Goal: Task Accomplishment & Management: Manage account settings

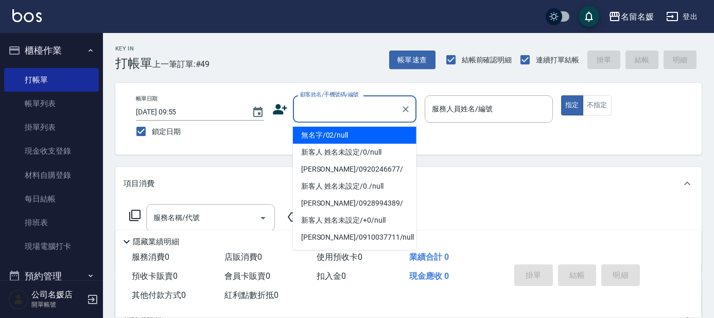
click at [321, 121] on div "顧客姓名/手機號碼/編號" at bounding box center [355, 108] width 124 height 27
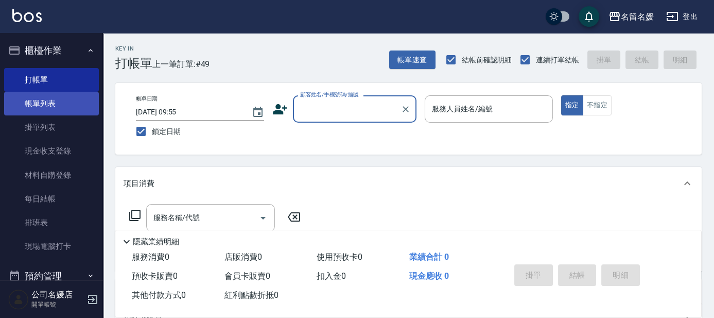
click at [33, 109] on link "帳單列表" at bounding box center [51, 104] width 95 height 24
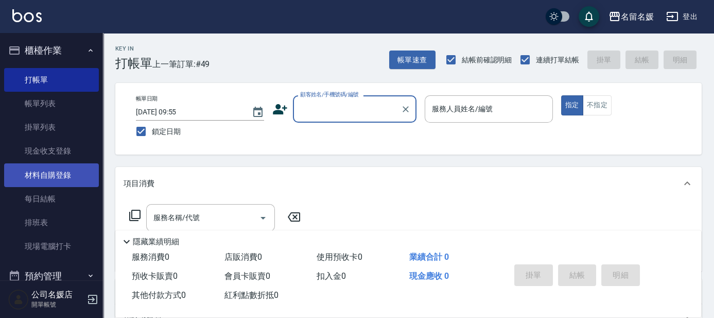
click at [151, 162] on div "Key In 打帳單 上一筆訂單:#49 帳單速查 結帳前確認明細 連續打單結帳 掛單 結帳 明細 帳單日期 [DATE] 09:55 鎖定日期 顧客姓名/手…" at bounding box center [357, 250] width 714 height 501
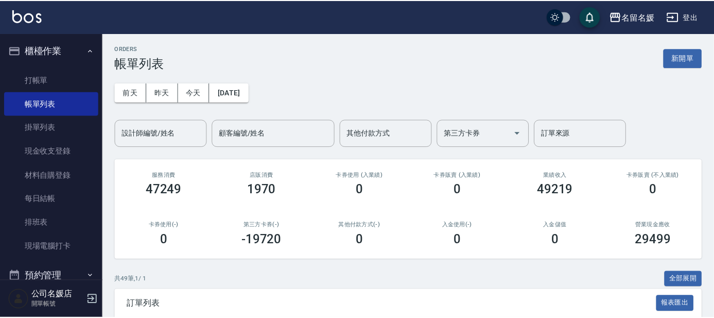
scroll to position [730, 0]
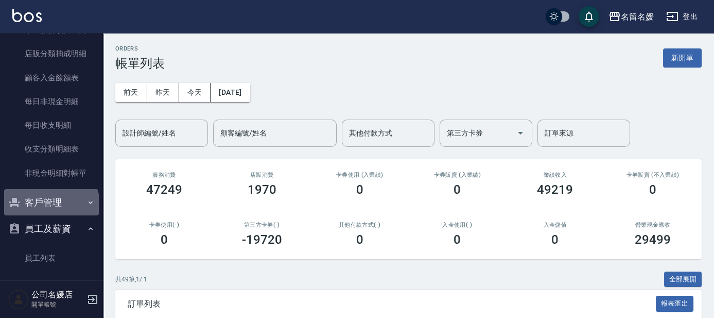
click at [50, 204] on button "客戶管理" at bounding box center [51, 202] width 95 height 27
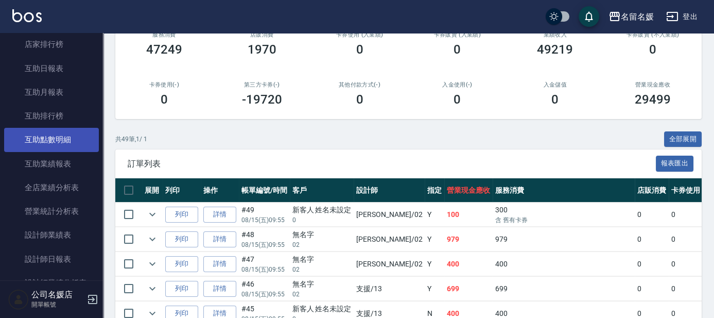
scroll to position [356, 0]
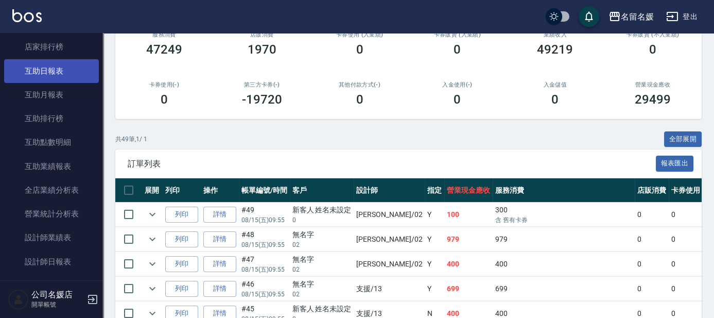
click at [43, 73] on link "互助日報表" at bounding box center [51, 71] width 95 height 24
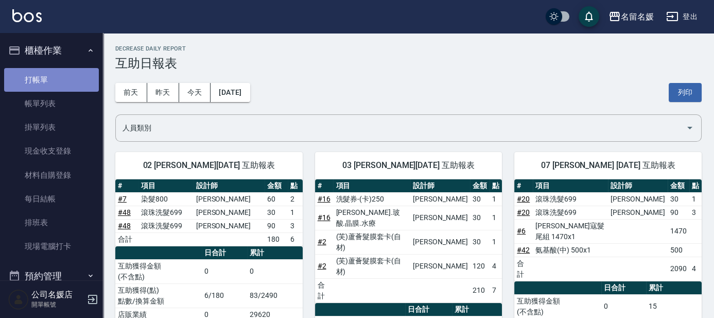
click at [58, 80] on link "打帳單" at bounding box center [51, 80] width 95 height 24
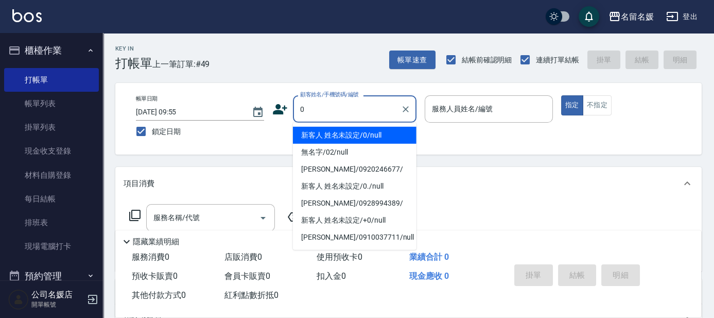
type input "0"
type input "新客人 姓名未設定/0/null"
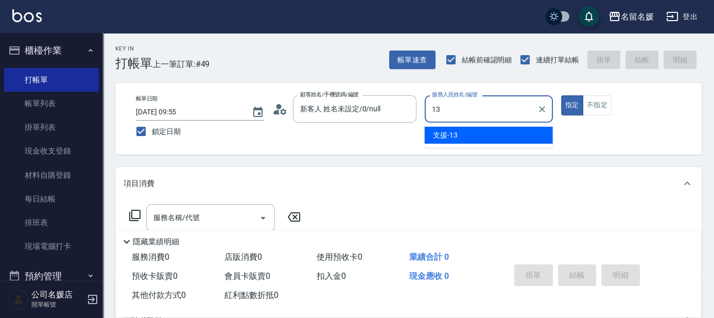
type input "13"
type button "true"
type input "支援-13"
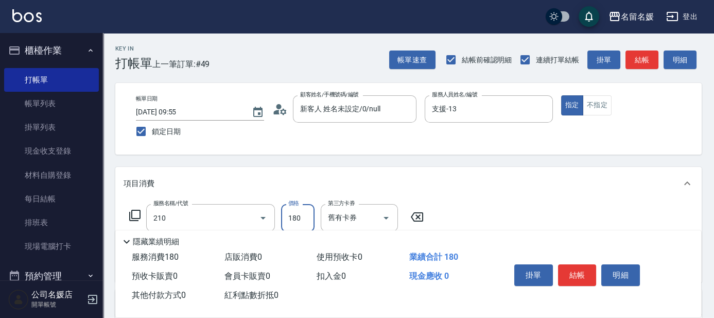
type input "洗券-(卡)180(210)"
type input "[PERSON_NAME]-21"
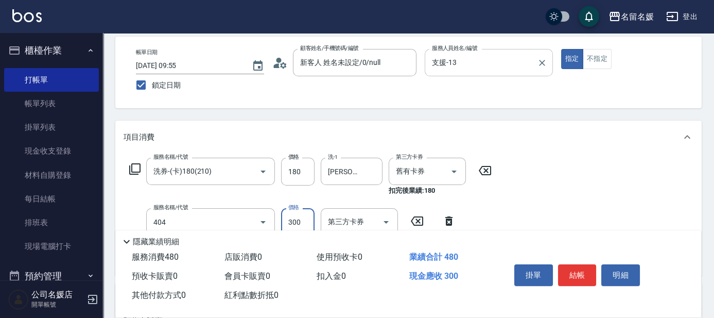
type input "剪髮(300)(404)"
click at [478, 123] on div "項目消費" at bounding box center [408, 137] width 587 height 33
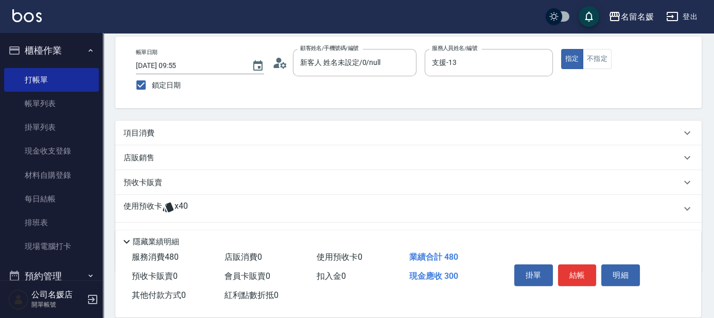
click at [478, 128] on div "項目消費" at bounding box center [403, 133] width 558 height 11
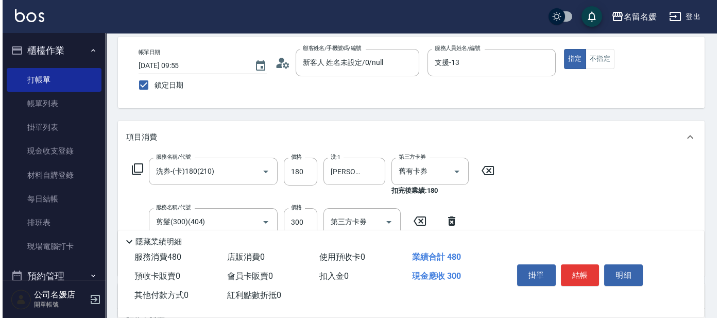
scroll to position [0, 0]
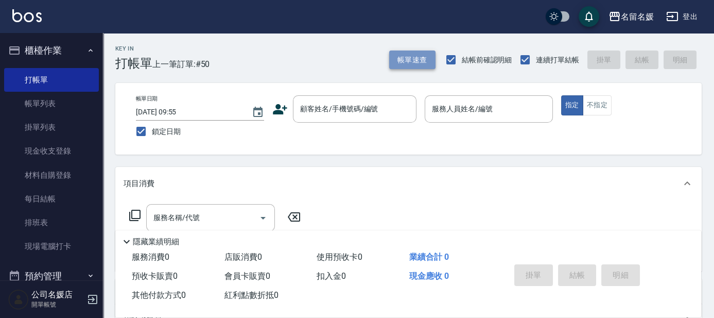
click at [418, 64] on button "帳單速查" at bounding box center [412, 59] width 46 height 19
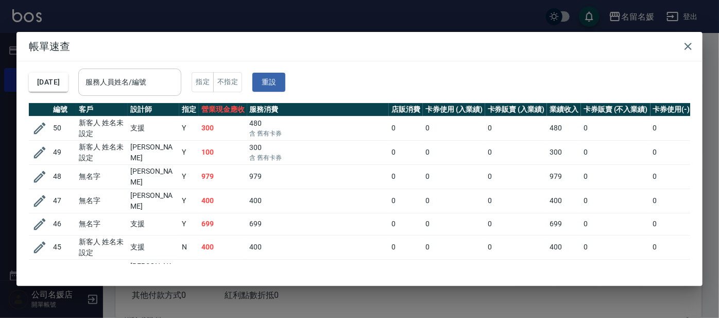
click at [131, 81] on div "服務人員姓名/編號 服務人員姓名/編號" at bounding box center [129, 82] width 103 height 27
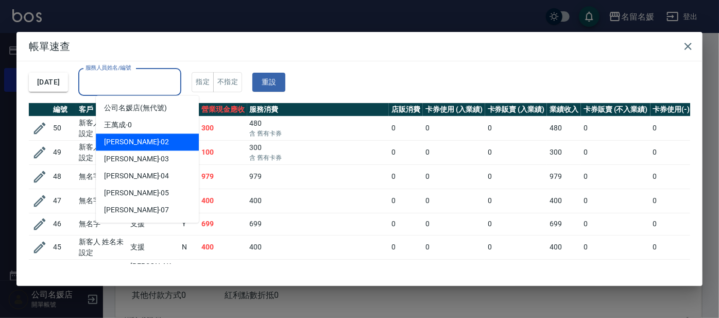
click at [133, 144] on span "[PERSON_NAME]-02" at bounding box center [136, 141] width 65 height 11
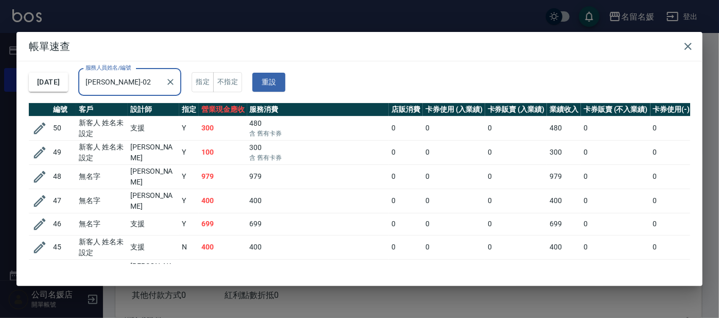
type input "[PERSON_NAME]-02"
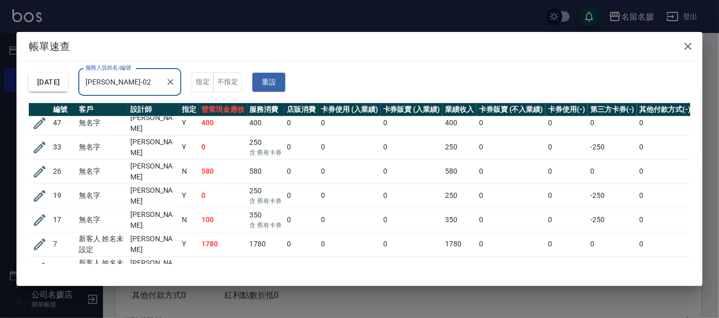
scroll to position [79, 0]
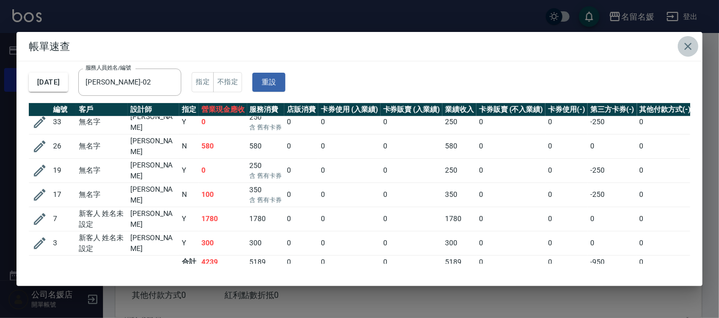
click at [684, 46] on icon "button" at bounding box center [688, 46] width 12 height 12
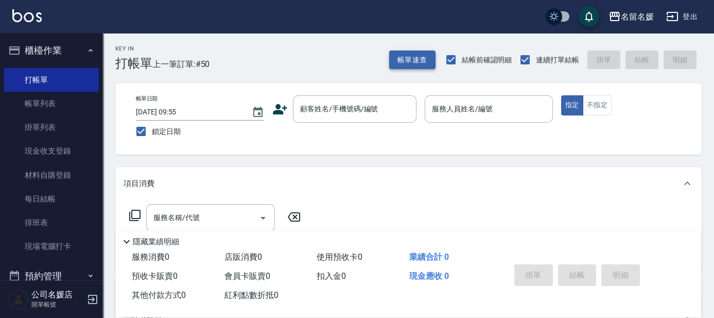
click at [412, 64] on button "帳單速查" at bounding box center [412, 59] width 46 height 19
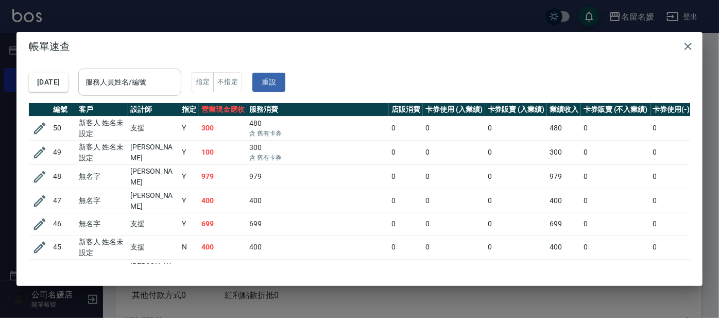
click at [117, 77] on input "服務人員姓名/編號" at bounding box center [130, 82] width 94 height 18
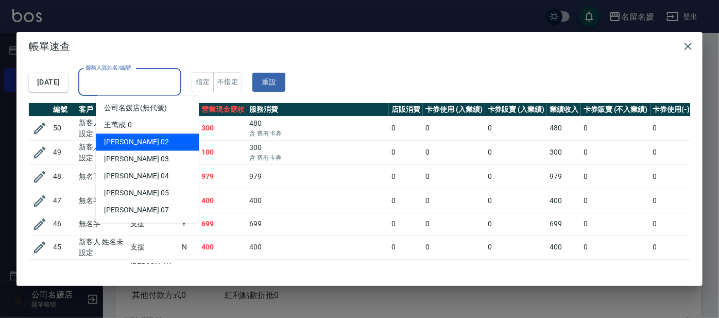
click at [111, 136] on span "[PERSON_NAME]-02" at bounding box center [136, 141] width 65 height 11
type input "[PERSON_NAME]-02"
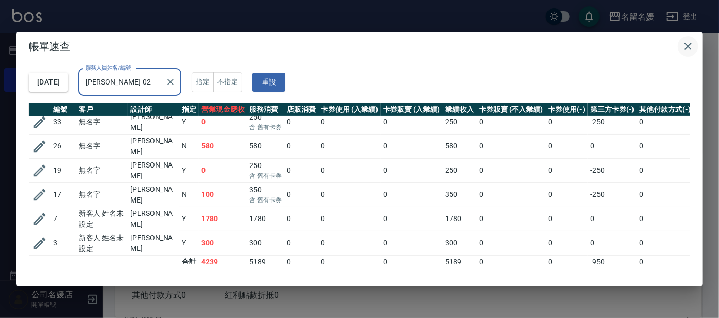
click at [693, 45] on icon "button" at bounding box center [688, 46] width 12 height 12
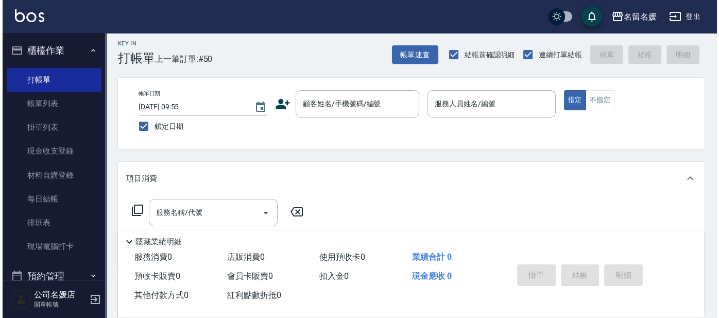
scroll to position [0, 0]
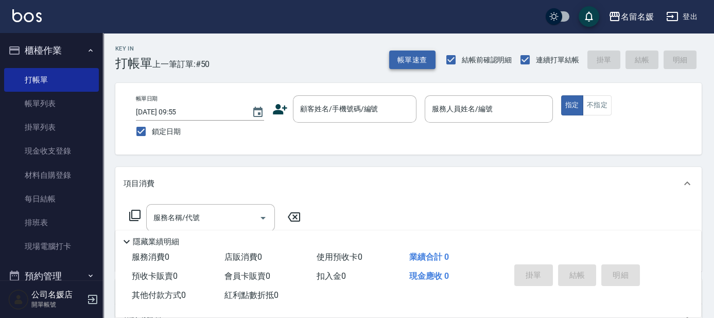
click at [406, 57] on button "帳單速查" at bounding box center [412, 59] width 46 height 19
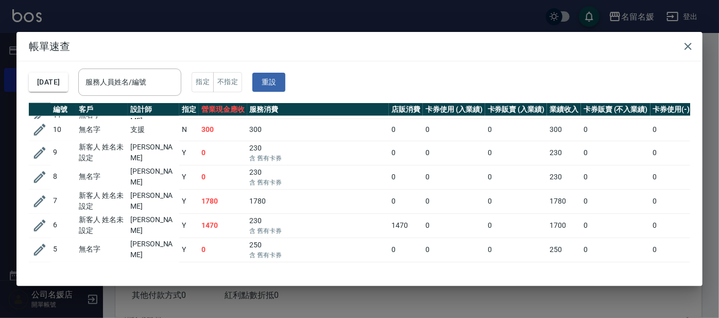
scroll to position [1004, 0]
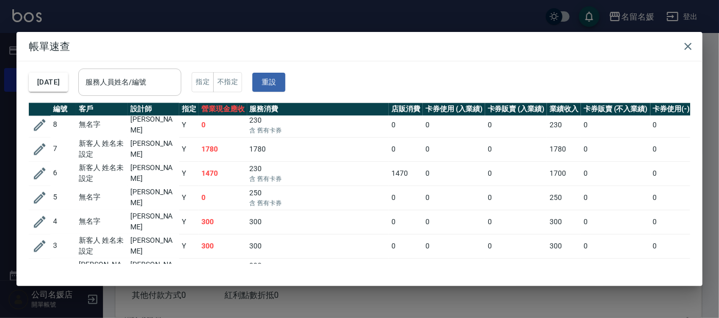
click at [158, 82] on div "服務人員姓名/編號 服務人員姓名/編號" at bounding box center [129, 82] width 103 height 27
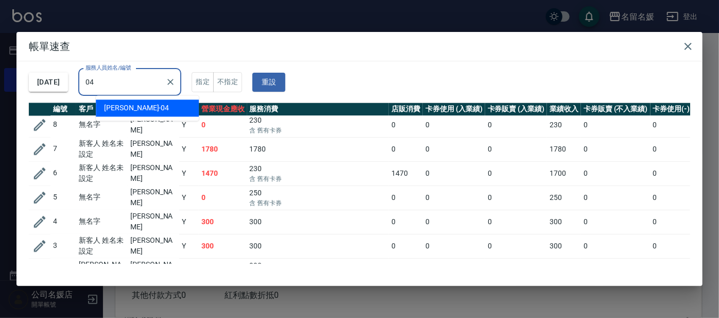
click at [175, 104] on div "[PERSON_NAME]-04" at bounding box center [147, 107] width 103 height 17
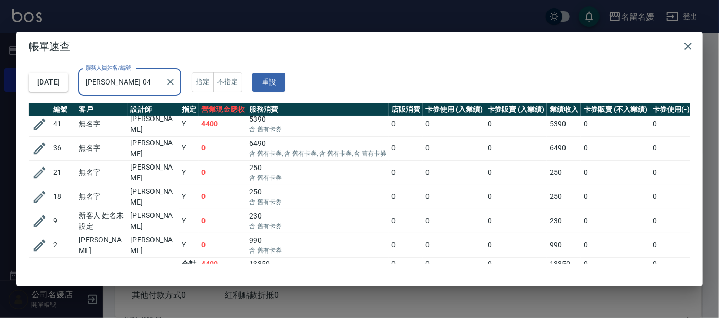
scroll to position [32, 0]
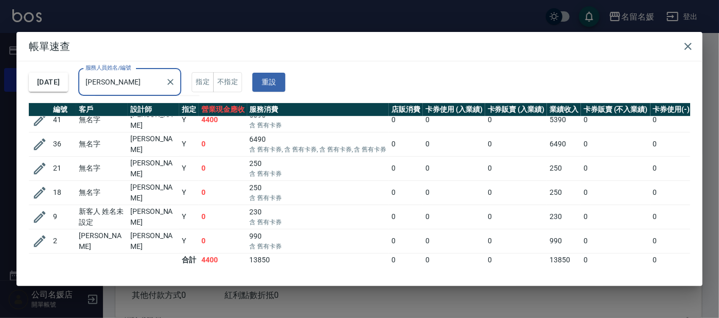
type input "葉"
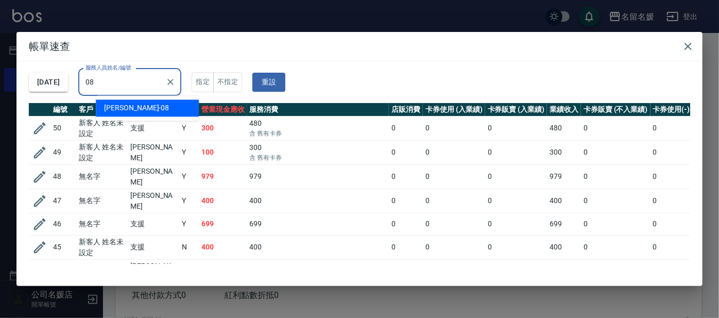
click at [180, 111] on div "[PERSON_NAME]-08" at bounding box center [147, 107] width 103 height 17
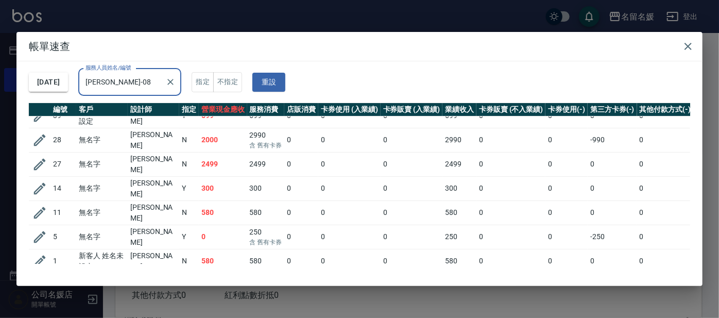
scroll to position [55, 0]
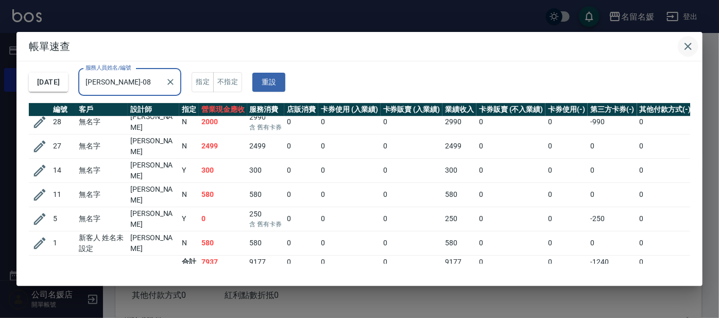
type input "[PERSON_NAME]-08"
click at [690, 44] on icon "button" at bounding box center [687, 46] width 7 height 7
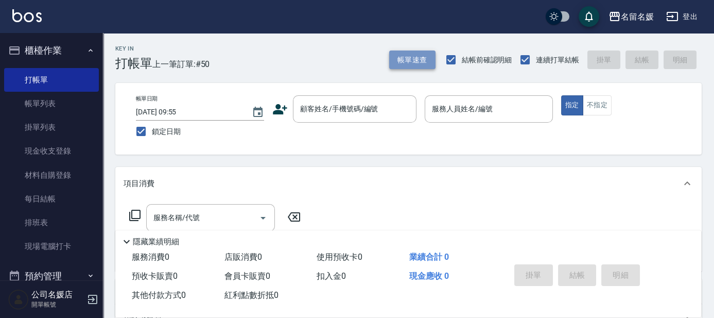
click at [414, 58] on button "帳單速查" at bounding box center [412, 59] width 46 height 19
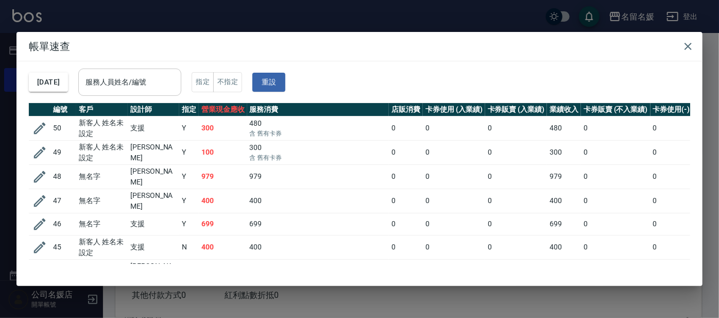
click at [155, 82] on input "服務人員姓名/編號" at bounding box center [130, 82] width 94 height 18
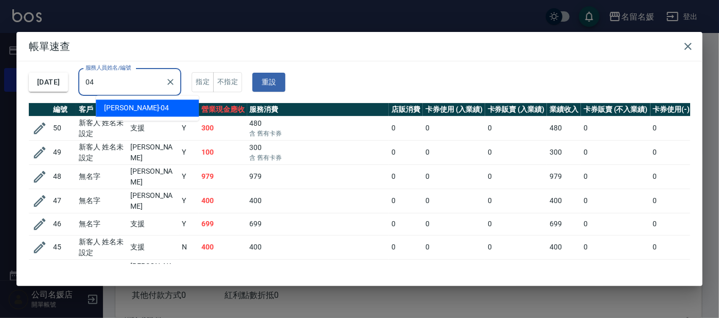
click at [149, 106] on div "[PERSON_NAME]-04" at bounding box center [147, 107] width 103 height 17
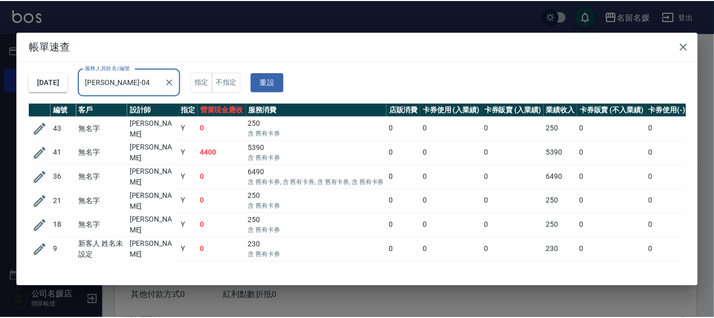
scroll to position [32, 0]
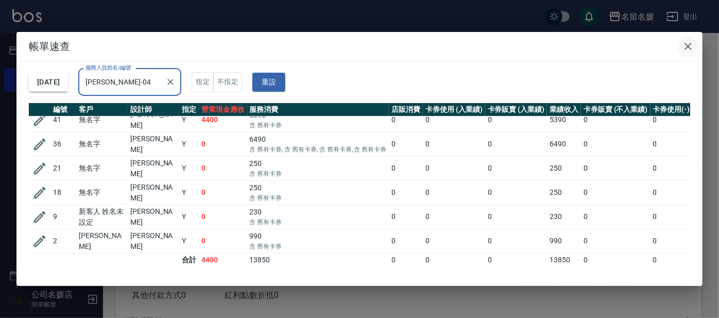
type input "[PERSON_NAME]-04"
click at [687, 44] on icon "button" at bounding box center [687, 46] width 7 height 7
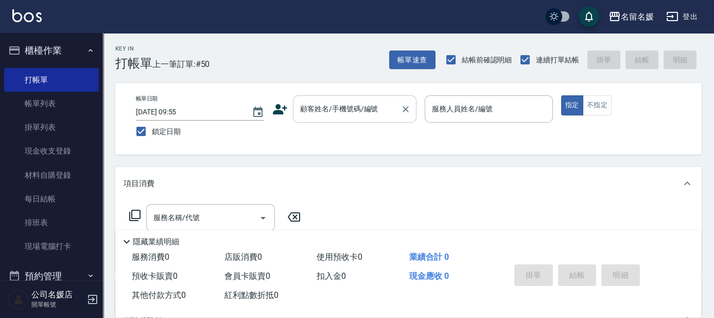
click at [375, 110] on input "顧客姓名/手機號碼/編號" at bounding box center [347, 109] width 99 height 18
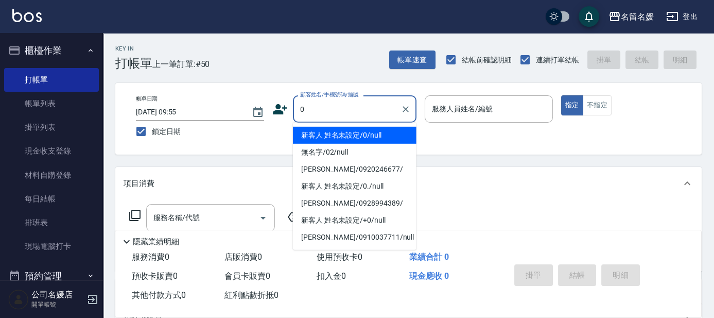
type input "新客人 姓名未設定/0/null"
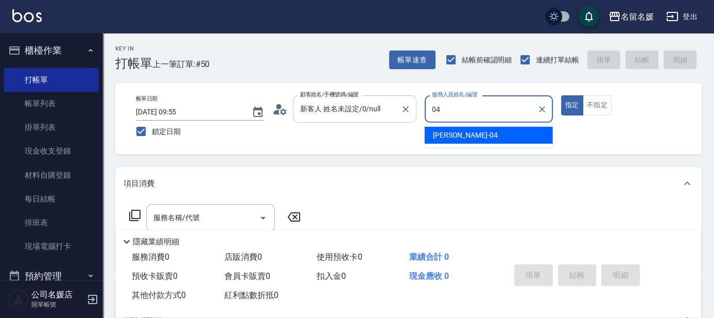
type input "[PERSON_NAME]-04"
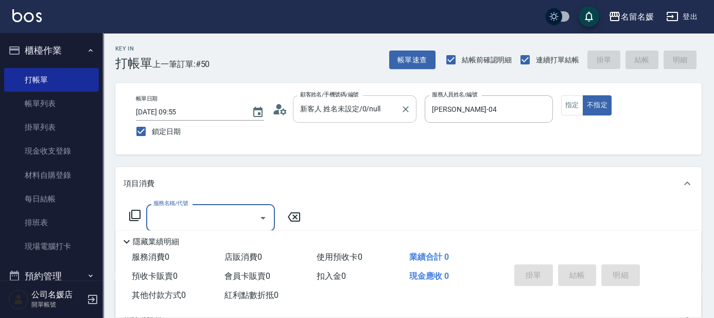
type input "2"
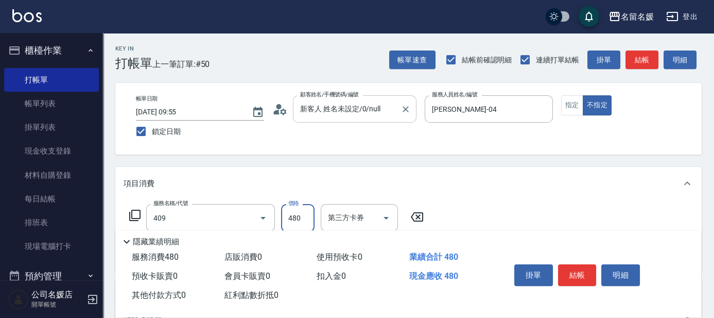
type input "洗+剪(409)"
type input "580"
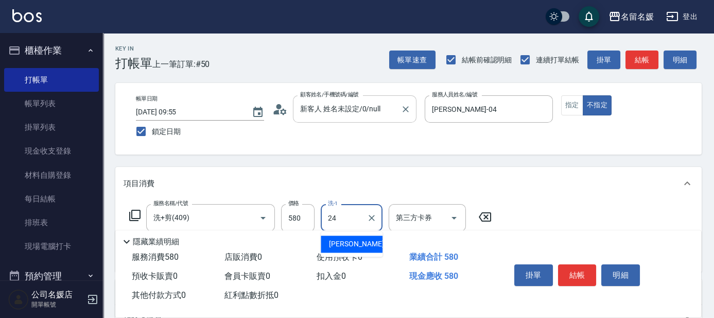
type input "[PERSON_NAME]-24"
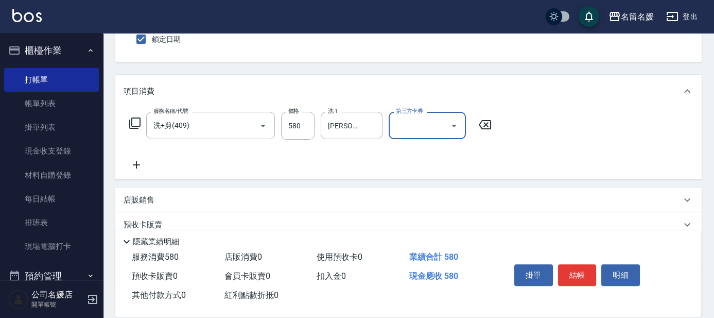
scroll to position [93, 0]
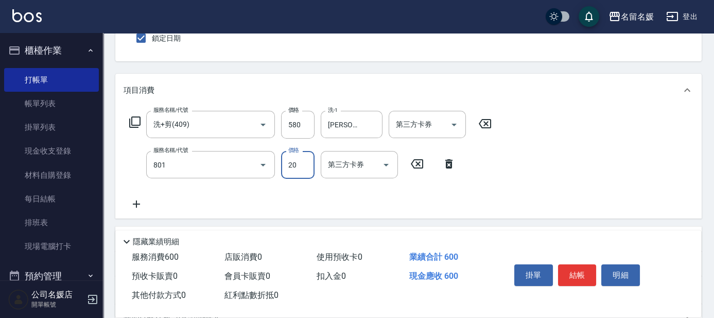
type input "潤絲(801)"
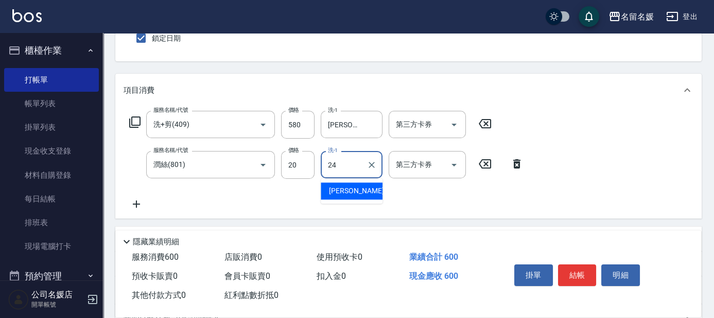
type input "[PERSON_NAME]-24"
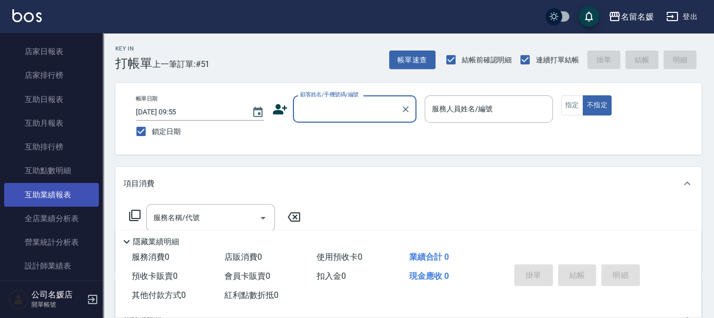
scroll to position [234, 0]
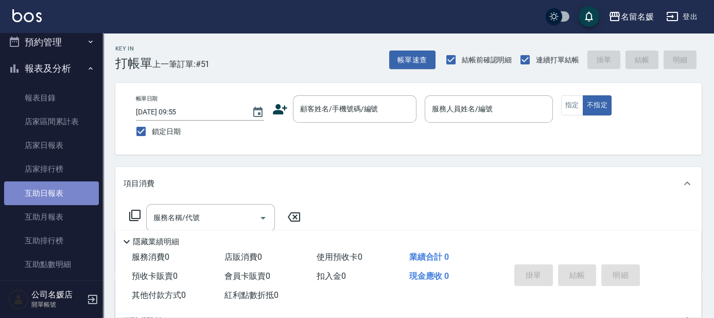
click at [67, 187] on link "互助日報表" at bounding box center [51, 193] width 95 height 24
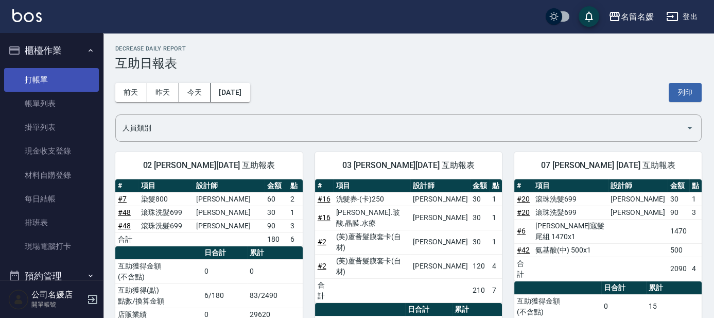
click at [63, 81] on link "打帳單" at bounding box center [51, 80] width 95 height 24
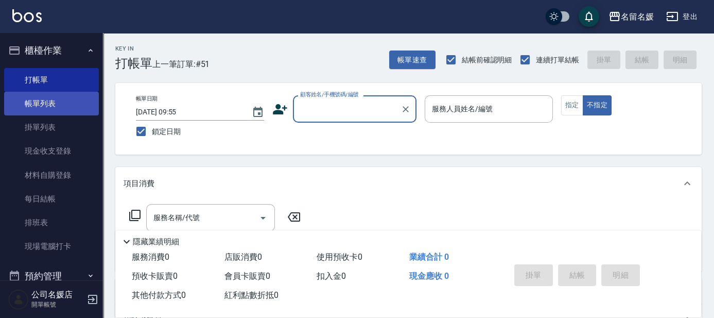
click at [27, 98] on link "帳單列表" at bounding box center [51, 104] width 95 height 24
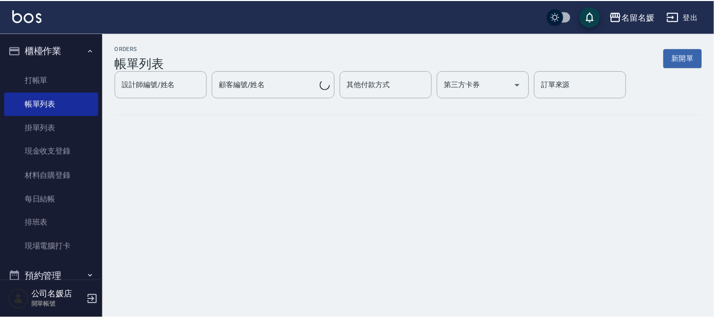
scroll to position [303, 0]
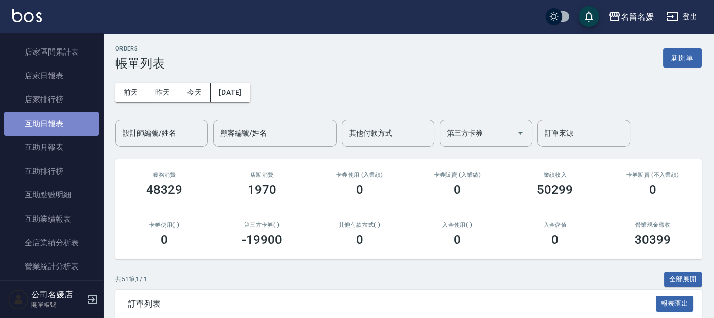
click at [59, 123] on link "互助日報表" at bounding box center [51, 124] width 95 height 24
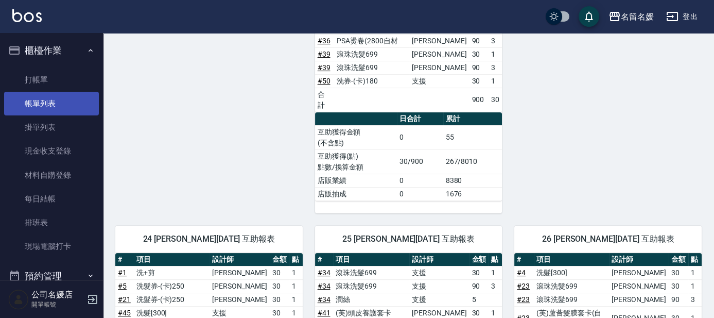
scroll to position [559, 0]
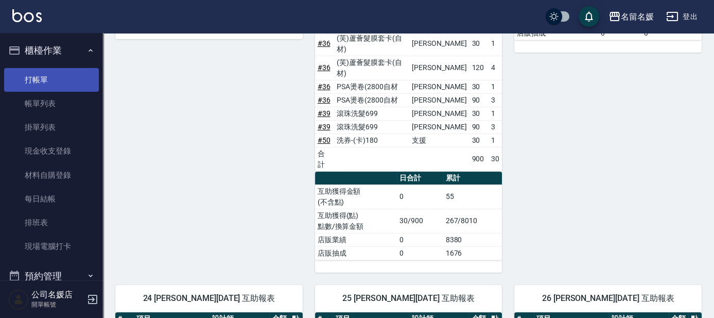
click at [64, 78] on link "打帳單" at bounding box center [51, 80] width 95 height 24
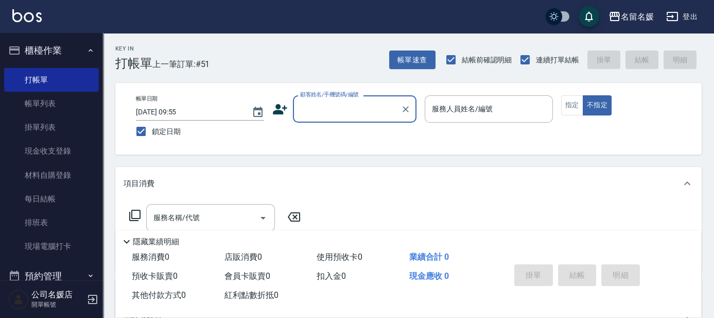
click at [336, 109] on input "顧客姓名/手機號碼/編號" at bounding box center [347, 109] width 99 height 18
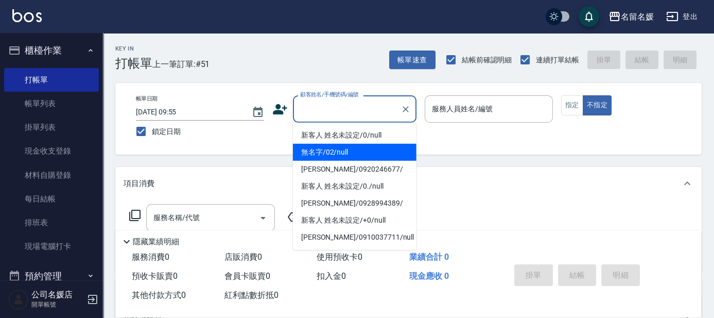
click at [345, 147] on li "無名字/02/null" at bounding box center [355, 152] width 124 height 17
type input "無名字/02/null"
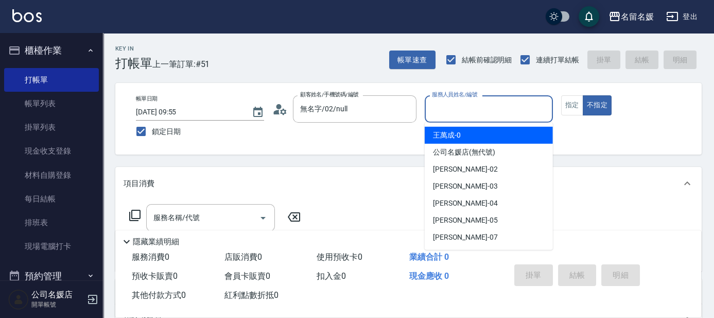
click at [483, 113] on input "服務人員姓名/編號" at bounding box center [489, 109] width 119 height 18
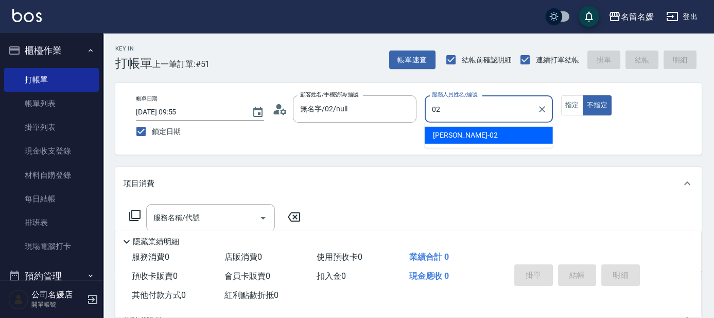
type input "02"
type button "false"
type input "[PERSON_NAME]-02"
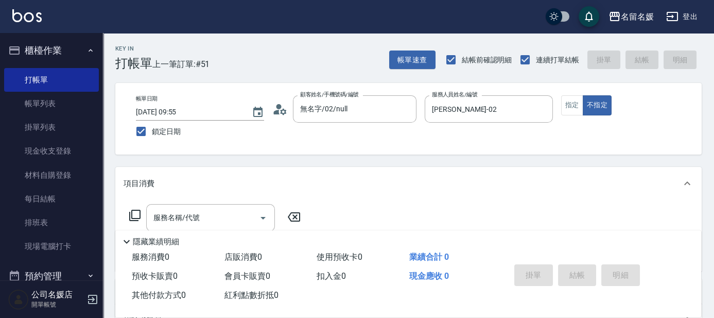
click at [558, 106] on div "帳單日期 [DATE] 09:55 鎖定日期 顧客姓名/手機號碼/編號 無名字/02/null 顧客姓名/手機號碼/編號 服務人員姓名/編號 [PERSON_…" at bounding box center [409, 118] width 562 height 47
click at [567, 107] on button "指定" at bounding box center [572, 105] width 22 height 20
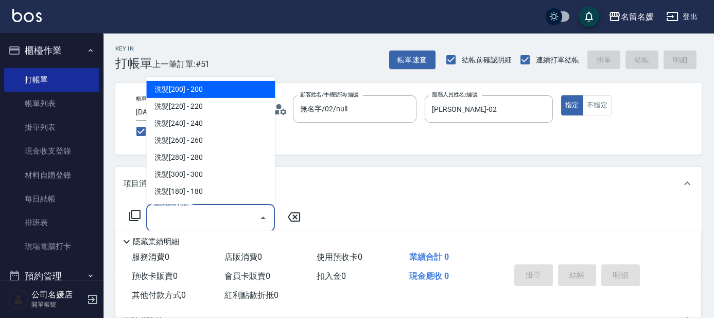
click at [203, 218] on input "服務名稱/代號" at bounding box center [203, 218] width 104 height 18
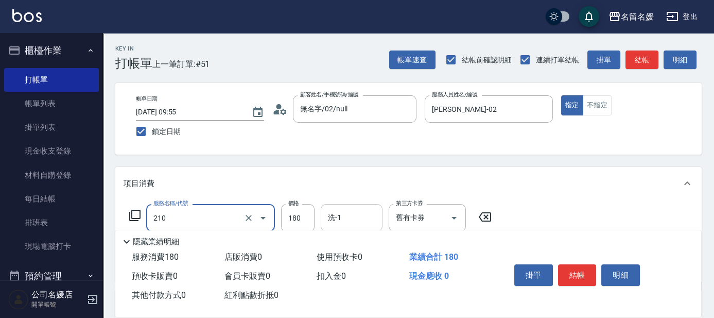
click at [373, 221] on input "洗-1" at bounding box center [352, 218] width 53 height 18
type input "洗券-(卡)180(210)"
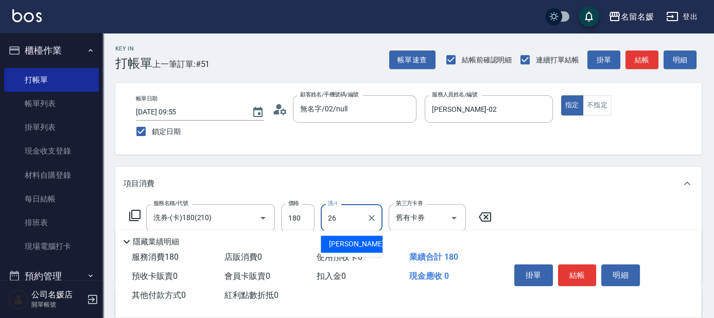
type input "[PERSON_NAME]-26"
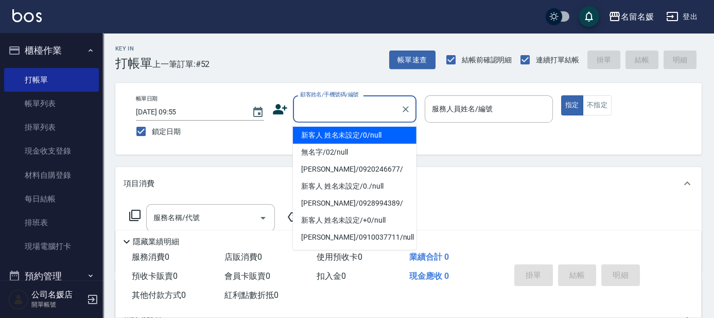
click at [330, 106] on input "顧客姓名/手機號碼/編號" at bounding box center [347, 109] width 99 height 18
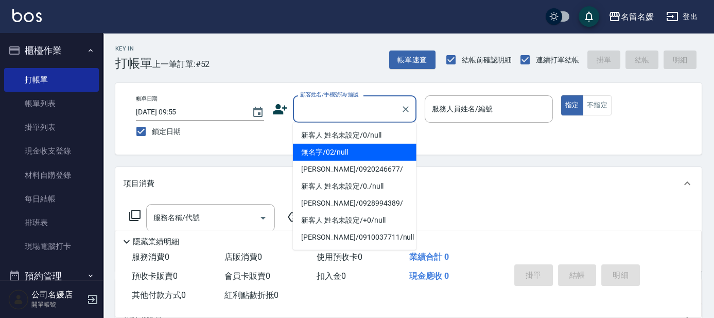
click at [340, 154] on li "無名字/02/null" at bounding box center [355, 152] width 124 height 17
type input "無名字/02/null"
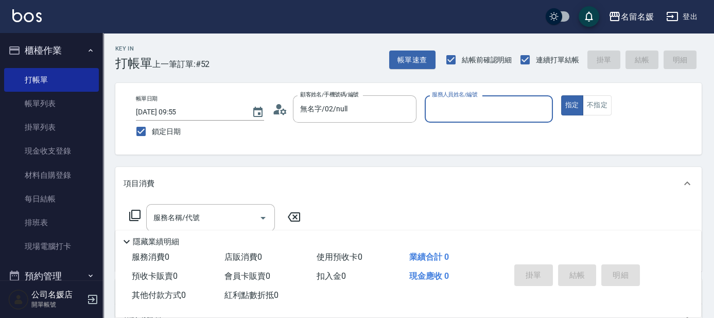
click at [464, 113] on input "服務人員姓名/編號" at bounding box center [489, 109] width 119 height 18
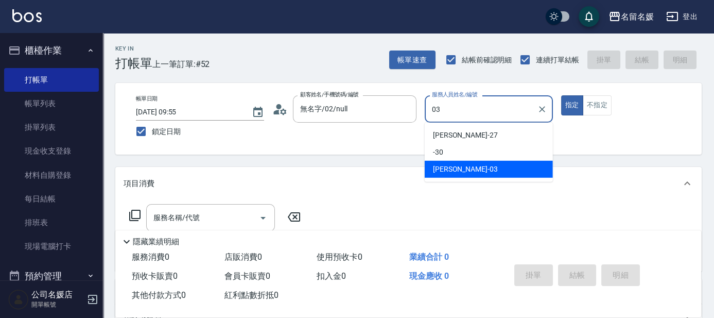
type input "03"
type button "true"
type input "[PERSON_NAME]-03"
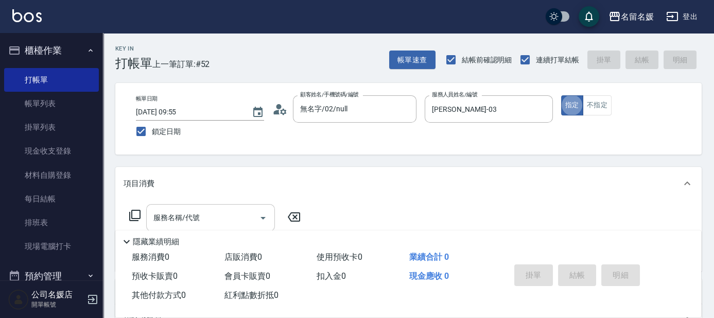
click at [215, 216] on input "服務名稱/代號" at bounding box center [203, 218] width 104 height 18
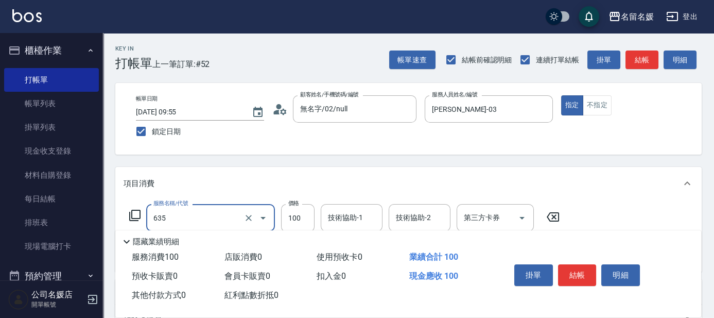
scroll to position [46, 0]
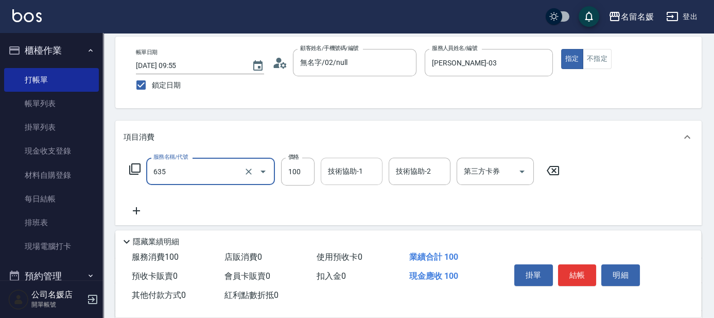
click at [360, 171] on div "技術協助-1 技術協助-1" at bounding box center [352, 171] width 62 height 27
type input "[PERSON_NAME].玻酸.晶膜.水療(635)"
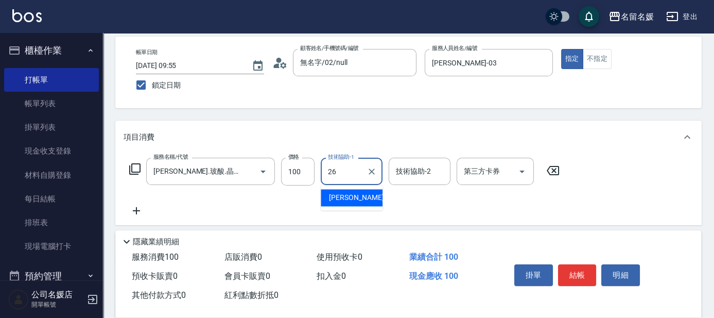
type input "[PERSON_NAME]-26"
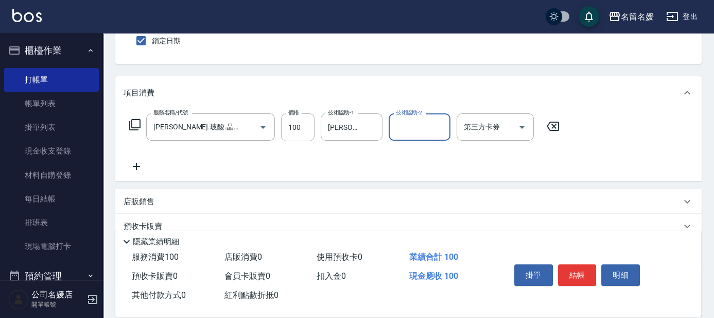
scroll to position [93, 0]
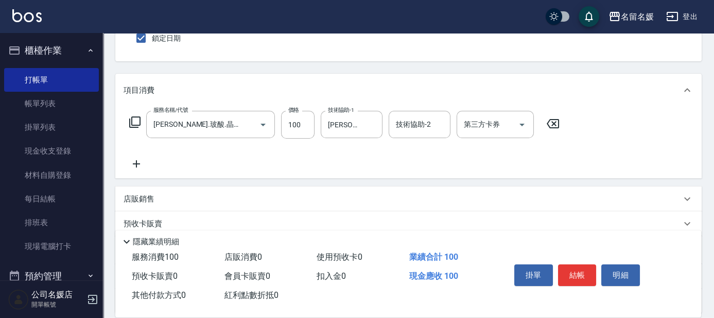
click at [139, 162] on icon at bounding box center [137, 164] width 26 height 12
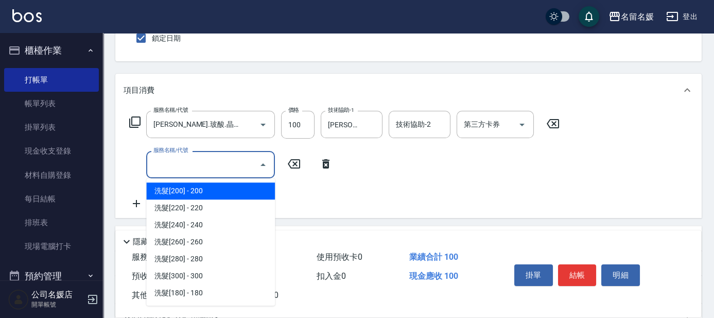
click at [171, 164] on input "服務名稱/代號" at bounding box center [203, 165] width 104 height 18
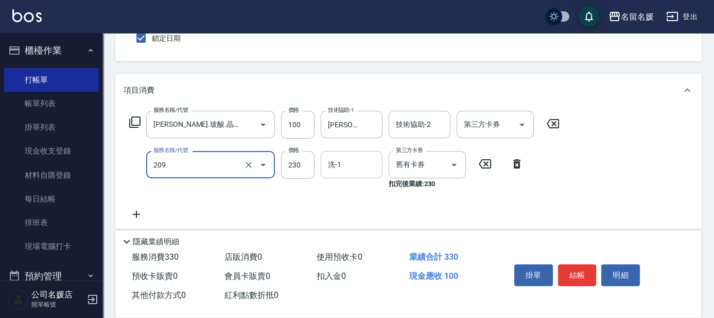
click at [350, 165] on input "洗-1" at bounding box center [352, 165] width 53 height 18
type input "洗髮券-(卡)230(209)"
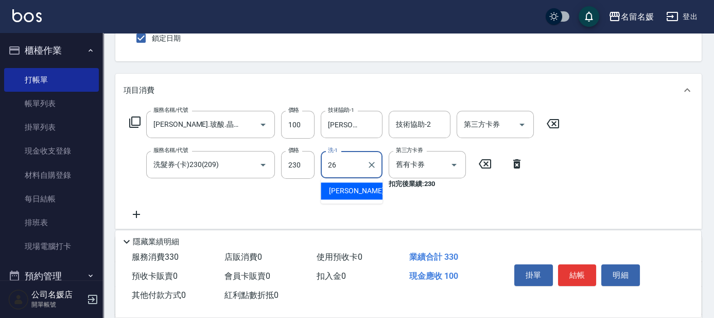
type input "[PERSON_NAME]-26"
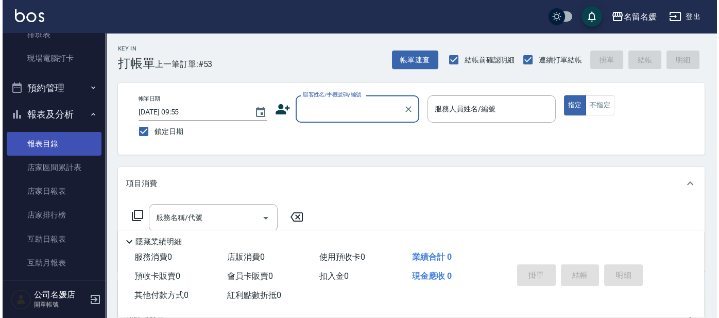
scroll to position [234, 0]
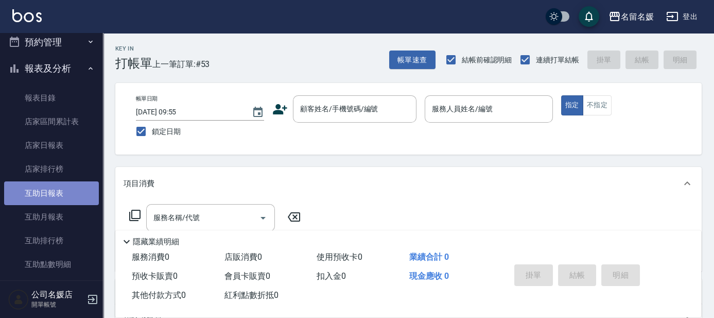
click at [74, 197] on link "互助日報表" at bounding box center [51, 193] width 95 height 24
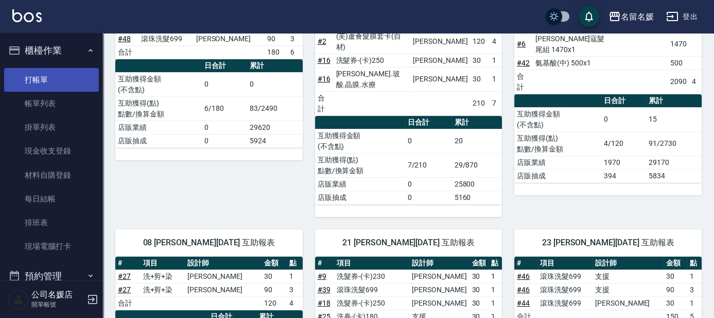
click at [64, 76] on link "打帳單" at bounding box center [51, 80] width 95 height 24
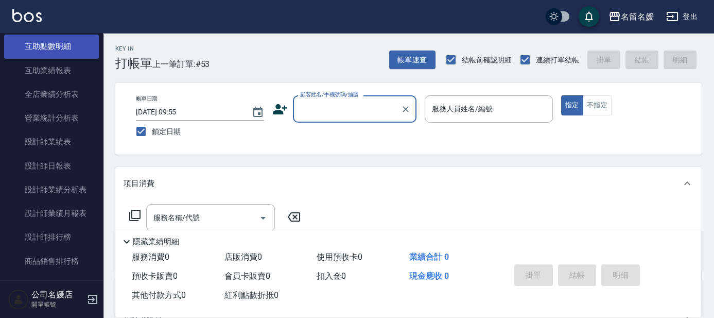
scroll to position [468, 0]
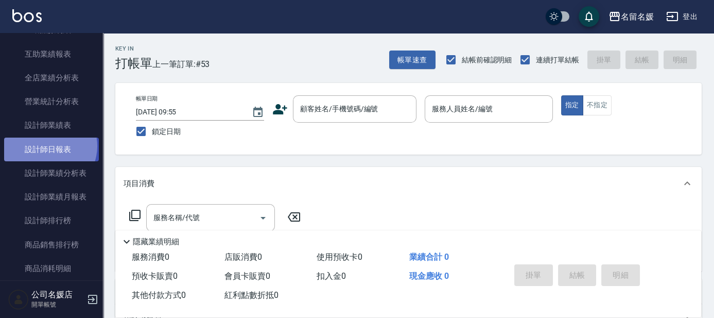
click at [47, 146] on link "設計師日報表" at bounding box center [51, 150] width 95 height 24
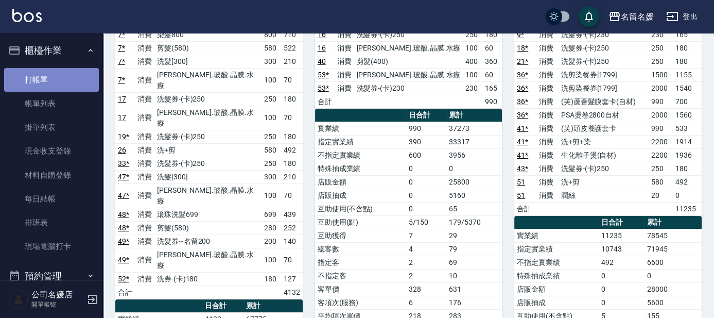
click at [73, 74] on link "打帳單" at bounding box center [51, 80] width 95 height 24
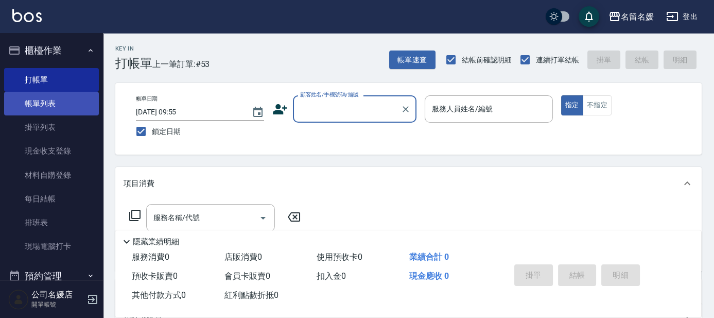
click at [73, 109] on link "帳單列表" at bounding box center [51, 104] width 95 height 24
click at [66, 102] on link "帳單列表" at bounding box center [51, 104] width 95 height 24
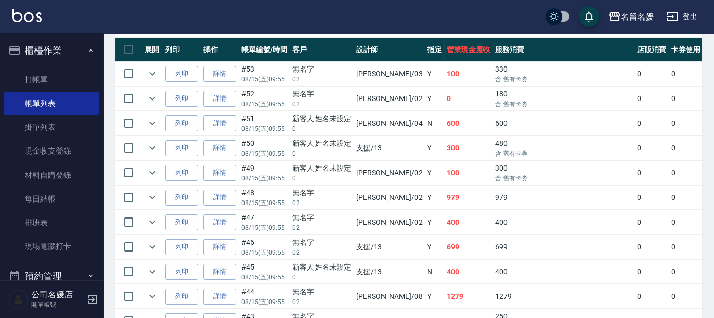
scroll to position [421, 0]
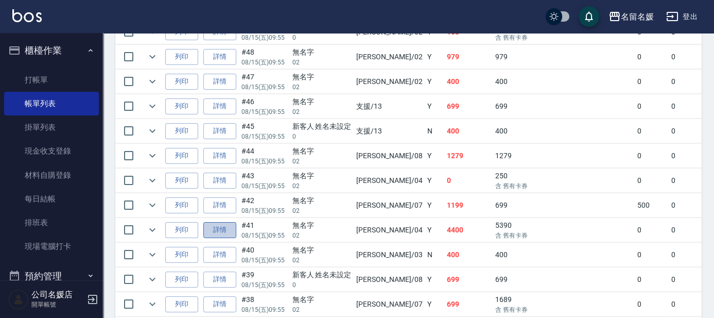
click at [220, 226] on link "詳情" at bounding box center [219, 230] width 33 height 16
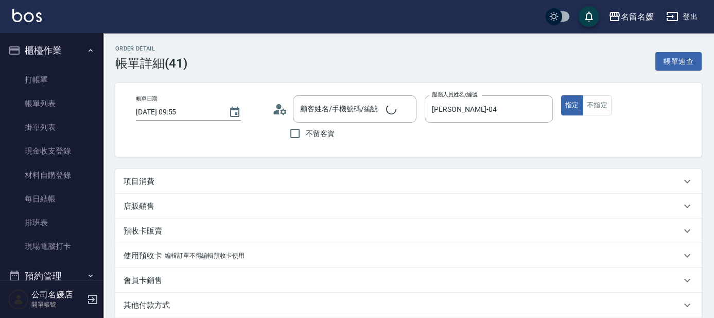
type input "[DATE] 09:55"
type input "[PERSON_NAME]-04"
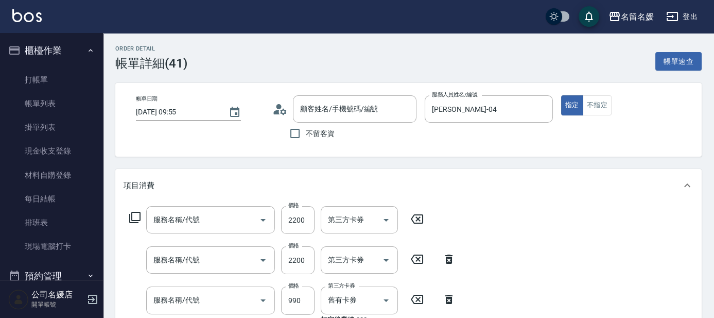
type input "無名字/02/null"
type input "生化離子燙(自材)(312)"
type input "洗+剪+染(508)"
type input "(芙)頭皮養護套卡(638)"
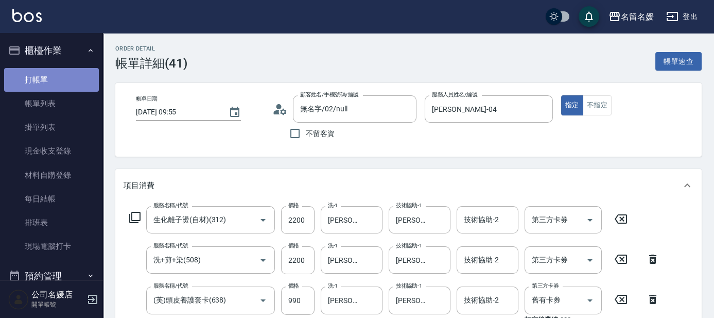
click at [72, 79] on link "打帳單" at bounding box center [51, 80] width 95 height 24
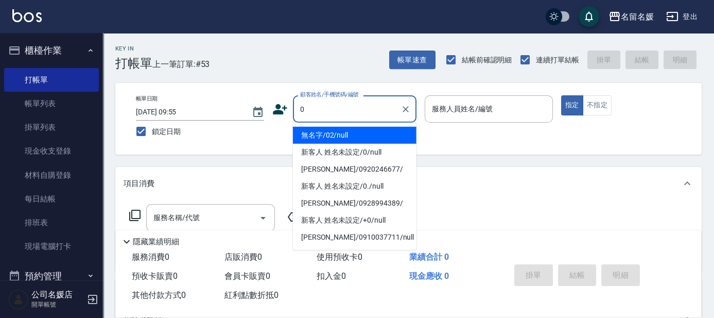
type input "無名字/02/null"
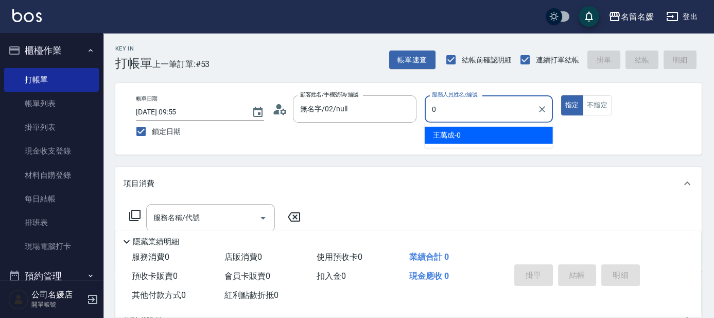
type input "03"
type input "新客人 姓名未設定/0/null"
type input "03"
type button "true"
type input "[PERSON_NAME]-03"
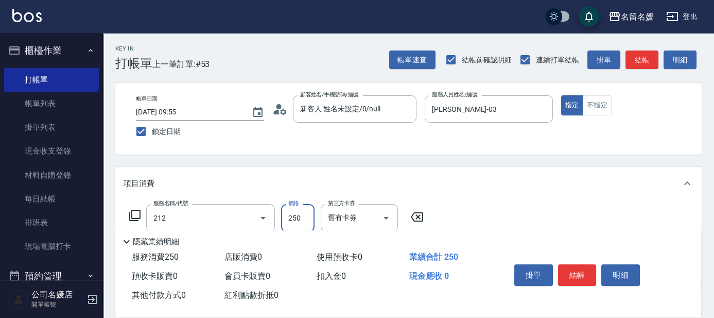
type input "洗髮券-(卡)250(212)"
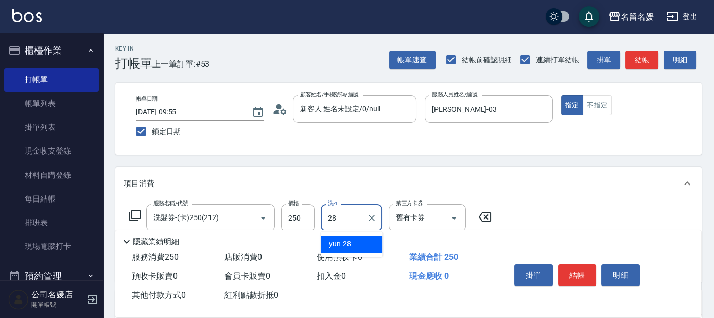
type input "yun-28"
type input "[PERSON_NAME].玻酸.晶膜.水療(635)"
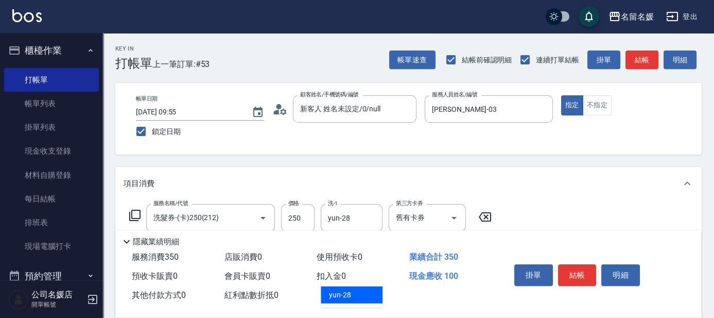
type input "yun-28"
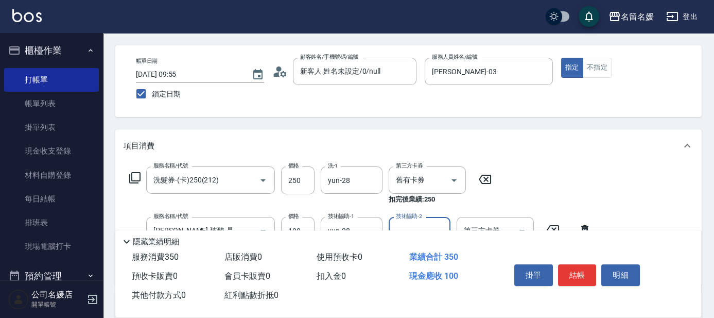
scroll to position [140, 0]
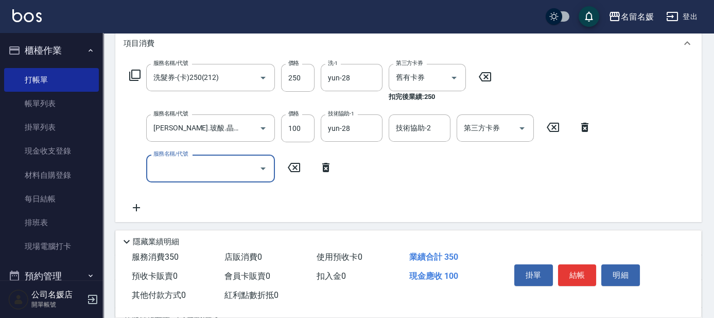
click at [129, 74] on icon at bounding box center [134, 75] width 11 height 11
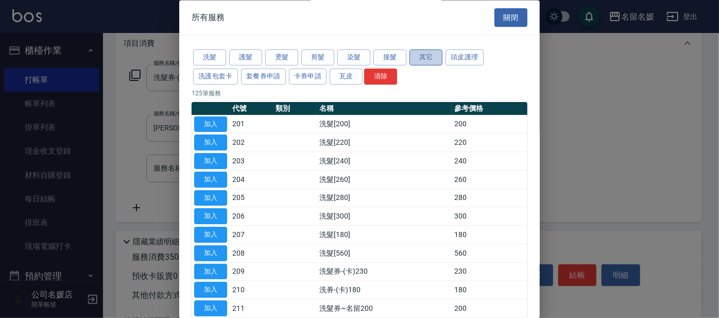
click at [439, 53] on button "其它" at bounding box center [425, 58] width 33 height 16
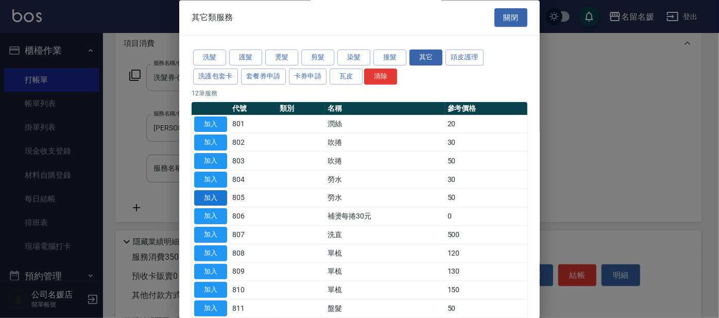
click at [217, 202] on button "加入" at bounding box center [210, 198] width 33 height 16
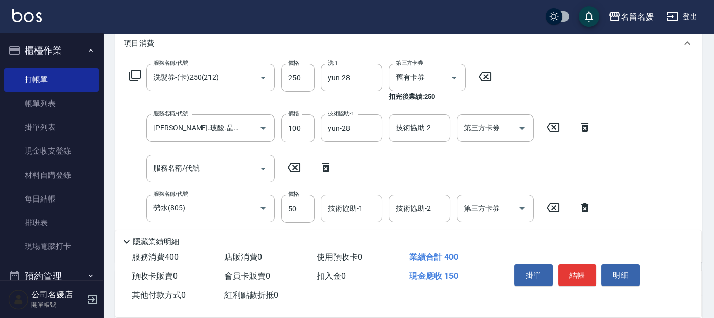
click at [354, 207] on div "技術協助-1 技術協助-1" at bounding box center [352, 208] width 62 height 27
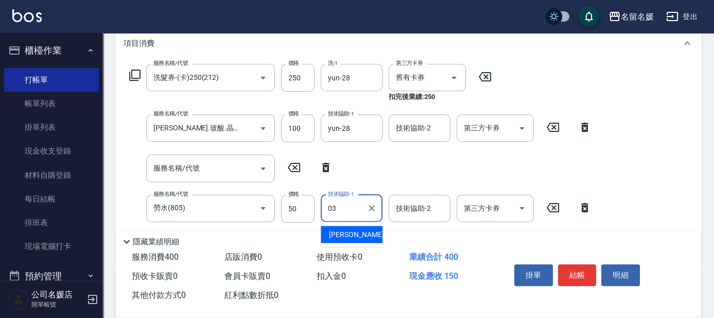
type input "[PERSON_NAME]-03"
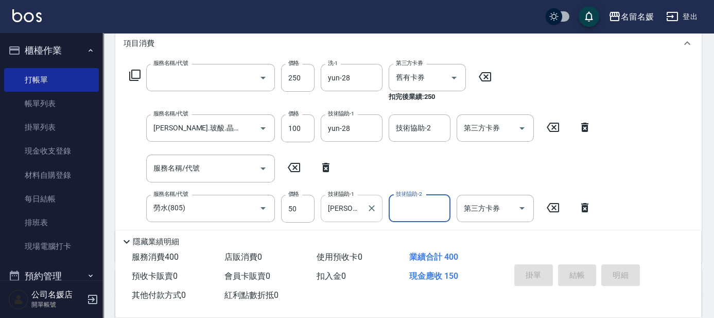
scroll to position [0, 0]
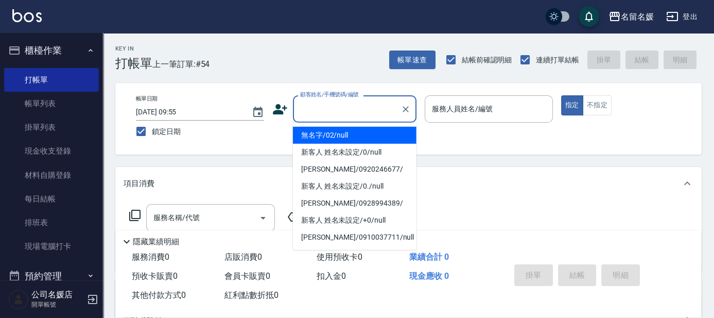
drag, startPoint x: 336, startPoint y: 110, endPoint x: 337, endPoint y: 131, distance: 21.1
click at [336, 113] on input "顧客姓名/手機號碼/編號" at bounding box center [347, 109] width 99 height 18
click at [337, 132] on li "無名字/02/null" at bounding box center [355, 135] width 124 height 17
type input "無名字/02/null"
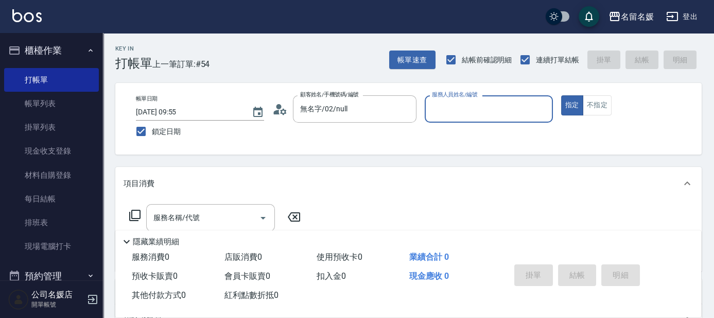
click at [475, 105] on input "服務人員姓名/編號" at bounding box center [489, 109] width 119 height 18
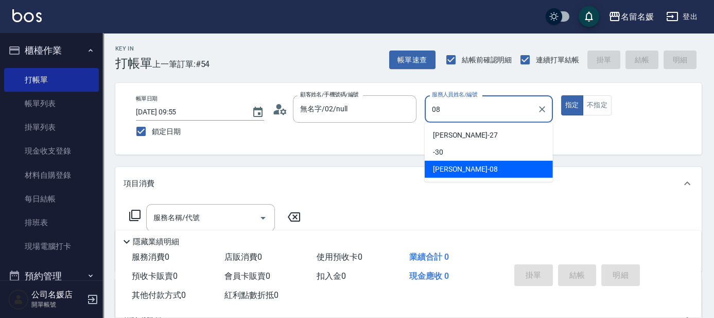
click at [465, 174] on div "[PERSON_NAME]-08" at bounding box center [489, 169] width 128 height 17
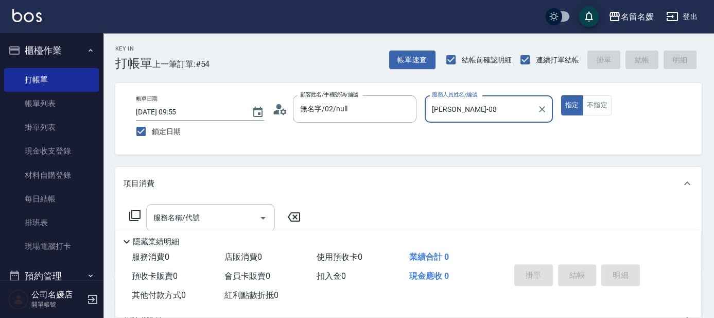
type input "[PERSON_NAME]-08"
drag, startPoint x: 211, startPoint y: 210, endPoint x: 219, endPoint y: 172, distance: 39.0
click at [211, 208] on div "服務名稱/代號" at bounding box center [210, 217] width 129 height 27
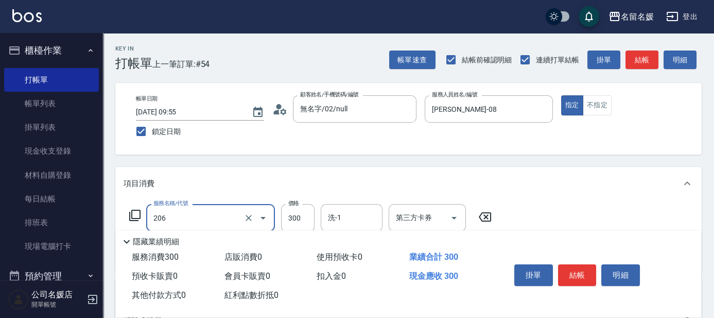
click at [219, 216] on input "206" at bounding box center [196, 218] width 91 height 18
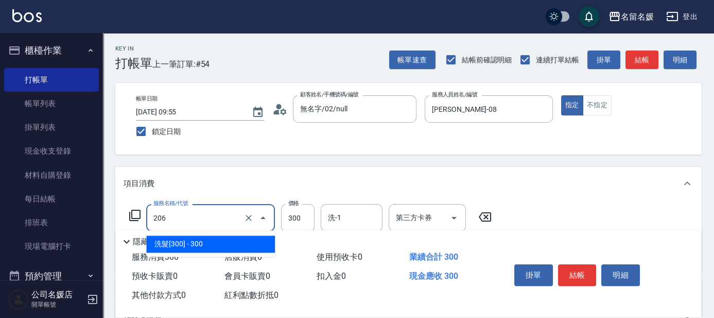
click at [213, 243] on span "洗髮[300] - 300" at bounding box center [210, 243] width 129 height 17
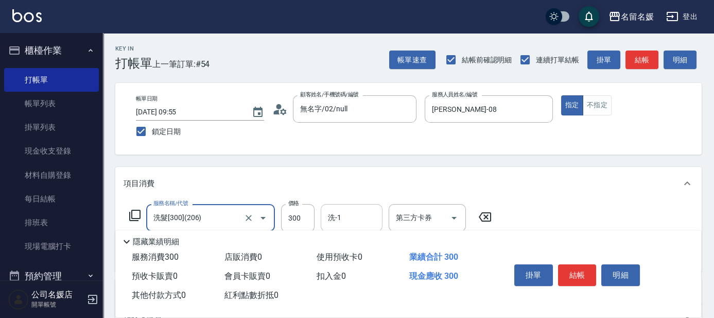
type input "洗髮[300](206)"
click at [361, 213] on input "洗-1" at bounding box center [352, 218] width 53 height 18
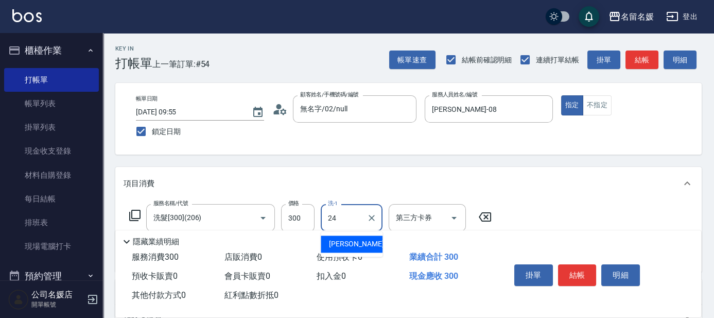
click at [367, 245] on div "[PERSON_NAME]-24" at bounding box center [352, 243] width 62 height 17
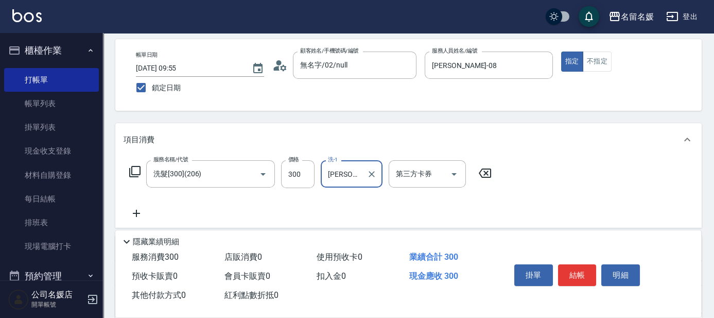
scroll to position [46, 0]
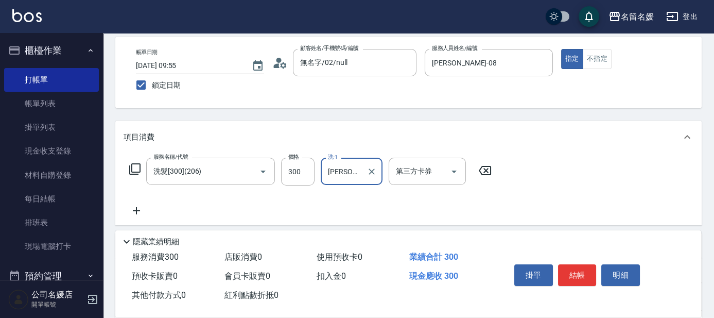
type input "[PERSON_NAME]-24"
click at [132, 210] on icon at bounding box center [137, 210] width 26 height 12
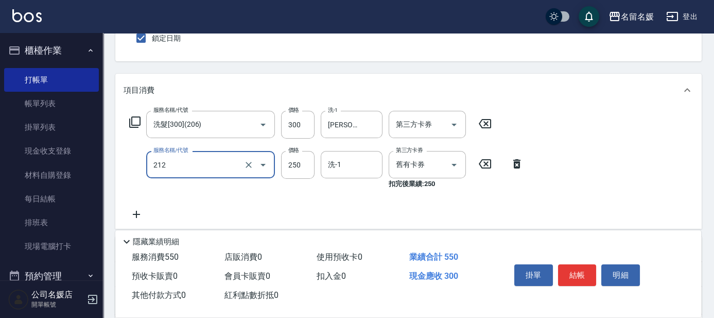
scroll to position [93, 0]
click at [224, 168] on input "212" at bounding box center [196, 165] width 91 height 18
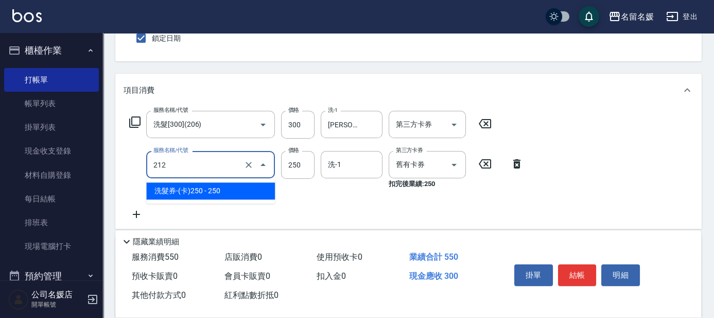
click at [220, 184] on span "洗髮券-(卡)250 - 250" at bounding box center [210, 190] width 129 height 17
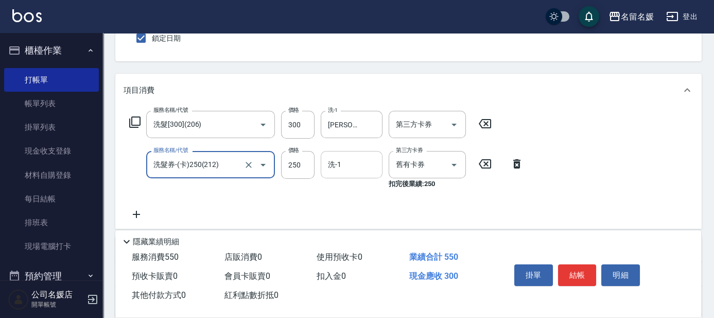
type input "洗髮券-(卡)250(212)"
click at [351, 165] on input "洗-1" at bounding box center [352, 165] width 53 height 18
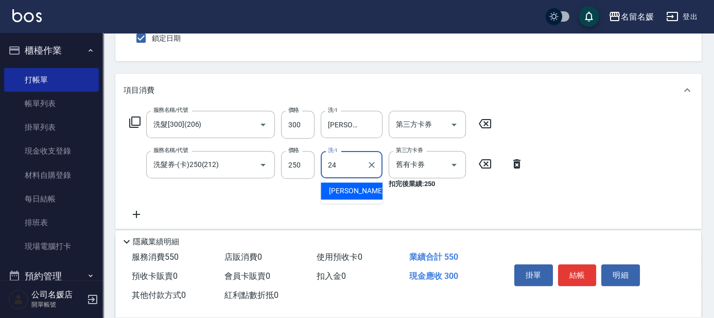
click at [363, 192] on div "[PERSON_NAME]-24" at bounding box center [352, 190] width 62 height 17
type input "[PERSON_NAME]-24"
click at [578, 269] on button "結帳" at bounding box center [577, 275] width 39 height 22
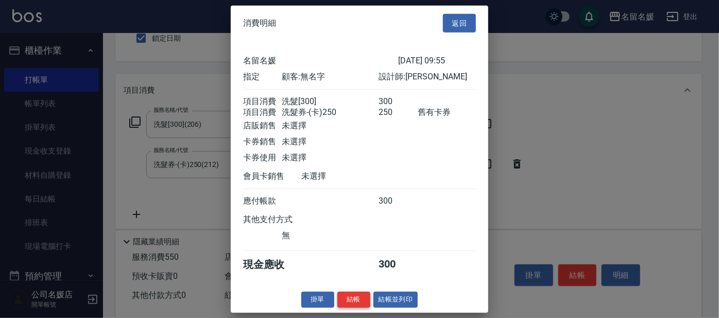
click at [357, 307] on button "結帳" at bounding box center [353, 300] width 33 height 16
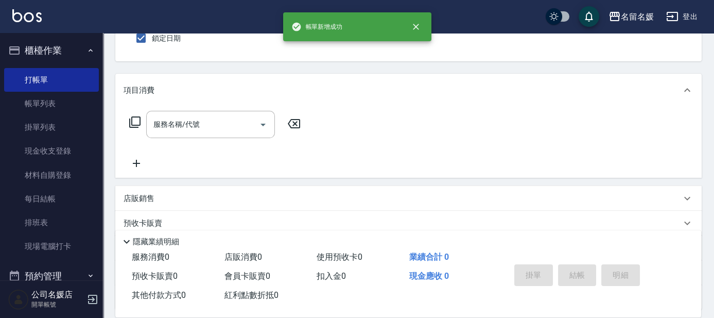
scroll to position [0, 0]
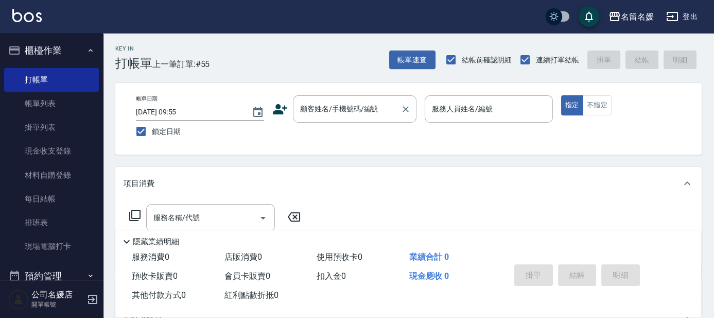
click at [348, 108] on div "顧客姓名/手機號碼/編號 顧客姓名/手機號碼/編號" at bounding box center [355, 108] width 124 height 27
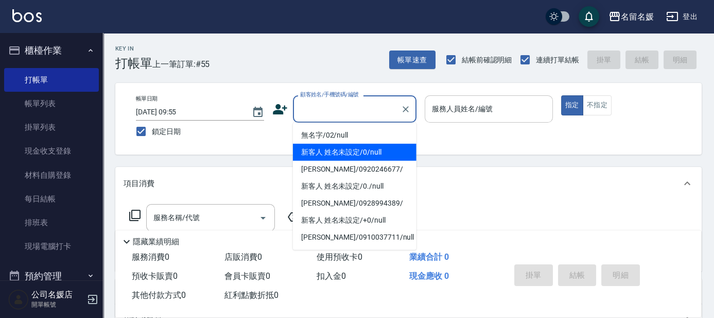
click at [351, 142] on li "無名字/02/null" at bounding box center [355, 135] width 124 height 17
click at [350, 139] on div "帳單日期 [DATE] 09:55 鎖定日期 顧客姓名/手機號碼/編號 顧客姓名/手機號碼/編號 服務人員姓名/編號 服務人員姓名/編號 指定 不指定" at bounding box center [409, 118] width 562 height 47
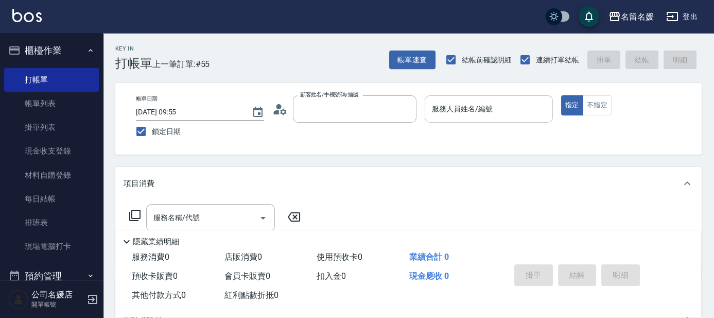
type input "無名字/02/null"
click at [450, 110] on div "服務人員姓名/編號 服務人員姓名/編號" at bounding box center [489, 108] width 128 height 27
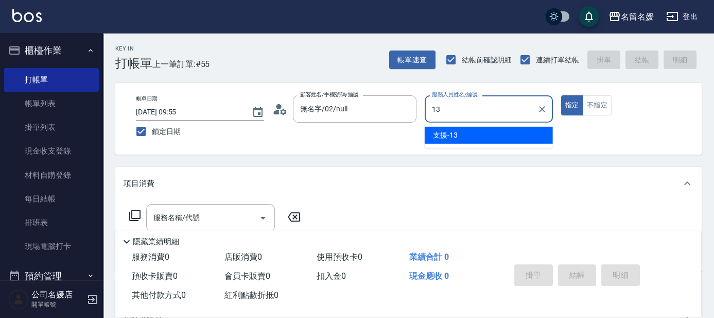
drag, startPoint x: 472, startPoint y: 140, endPoint x: 516, endPoint y: 118, distance: 49.5
click at [475, 135] on div "支援 -13" at bounding box center [489, 135] width 128 height 17
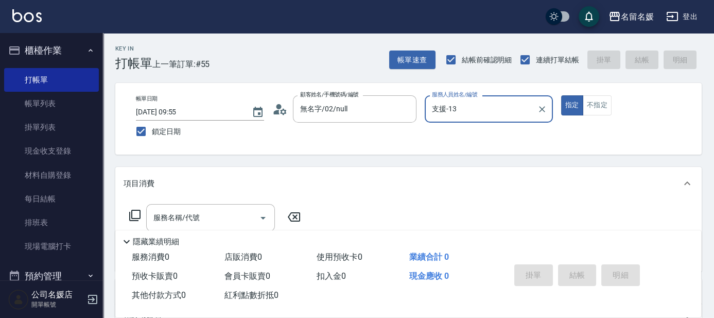
type input "支援-13"
click at [128, 213] on div "服務名稱/代號 服務名稱/代號" at bounding box center [215, 217] width 183 height 27
click at [134, 214] on icon at bounding box center [135, 215] width 12 height 12
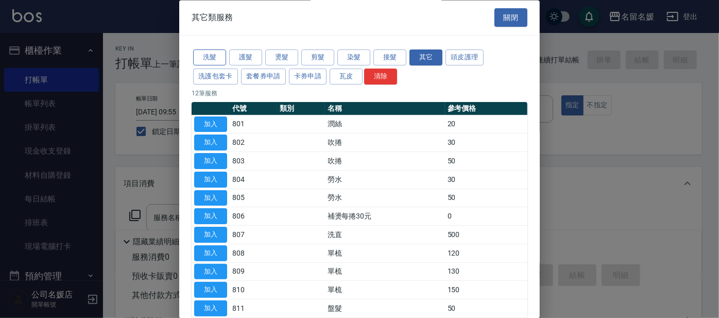
click at [215, 57] on button "洗髮" at bounding box center [209, 58] width 33 height 16
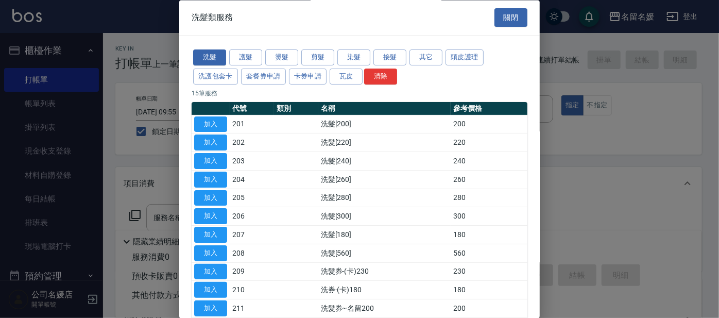
drag, startPoint x: 224, startPoint y: 251, endPoint x: 337, endPoint y: 236, distance: 114.8
click at [223, 251] on button "加入" at bounding box center [210, 253] width 33 height 16
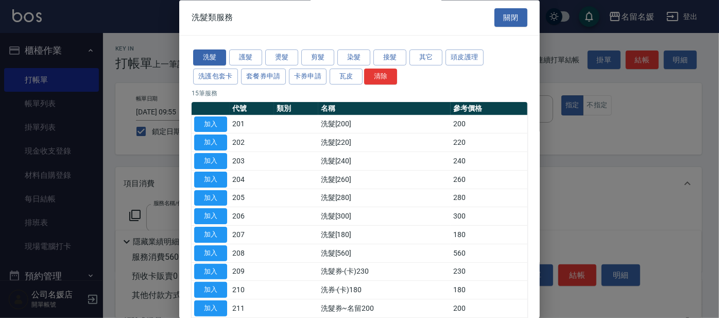
type input "洗髮[560](208)"
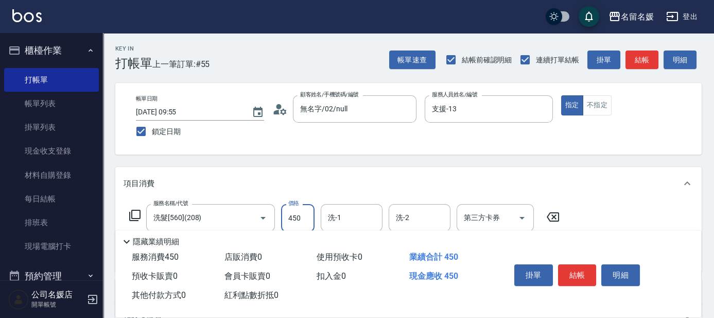
type input "450"
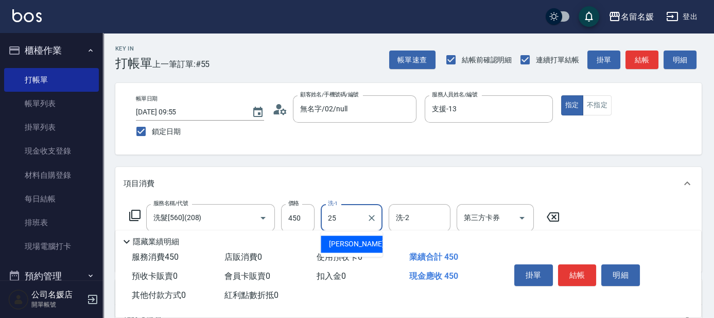
type input "[PERSON_NAME]-25"
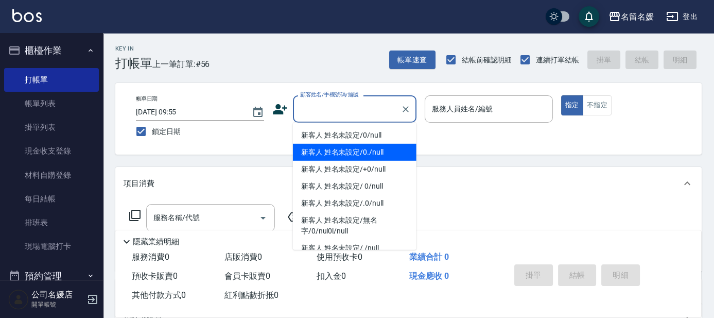
click at [367, 148] on li "新客人 姓名未設定/0./null" at bounding box center [355, 152] width 124 height 17
type input "新客人 姓名未設定/0./null"
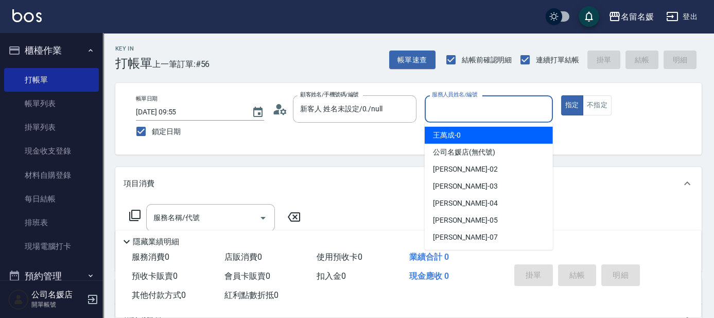
click at [474, 112] on input "服務人員姓名/編號" at bounding box center [489, 109] width 119 height 18
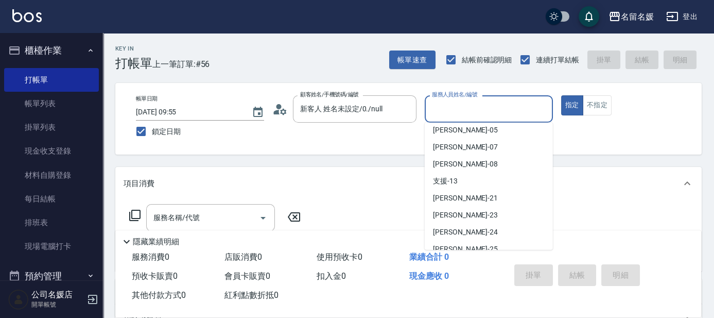
scroll to position [93, 0]
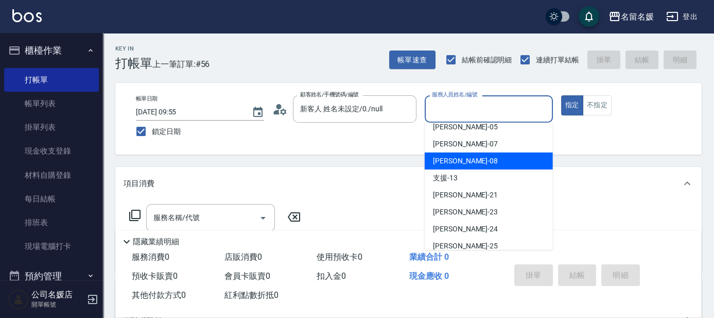
click at [459, 156] on span "[PERSON_NAME]-08" at bounding box center [465, 161] width 65 height 11
type input "[PERSON_NAME]-08"
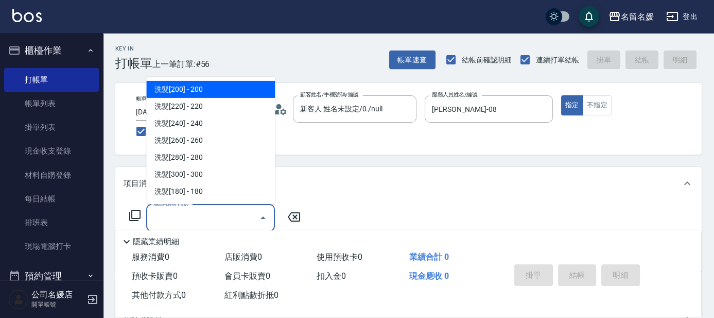
click at [204, 209] on input "服務名稱/代號" at bounding box center [203, 218] width 104 height 18
type input "2"
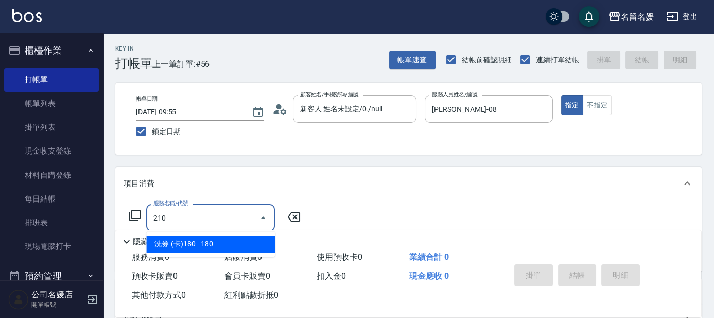
click at [237, 246] on span "洗券-(卡)180 - 180" at bounding box center [210, 243] width 129 height 17
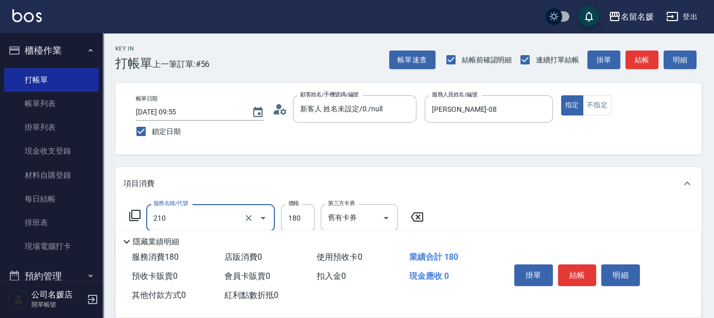
click at [231, 218] on input "210" at bounding box center [196, 218] width 91 height 18
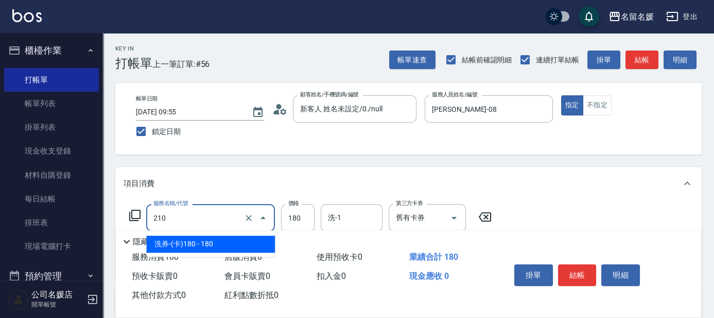
drag, startPoint x: 237, startPoint y: 246, endPoint x: 314, endPoint y: 235, distance: 77.6
click at [252, 242] on span "洗券-(卡)180 - 180" at bounding box center [210, 243] width 129 height 17
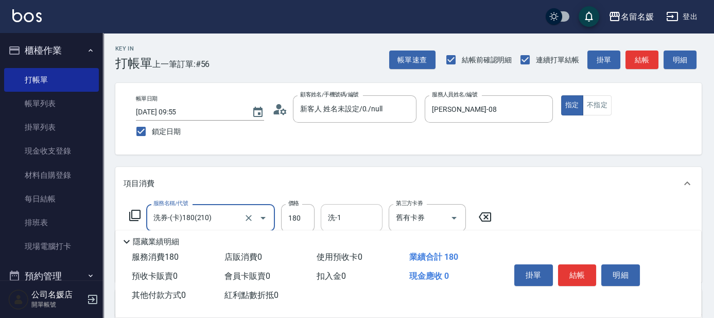
type input "洗券-(卡)180(210)"
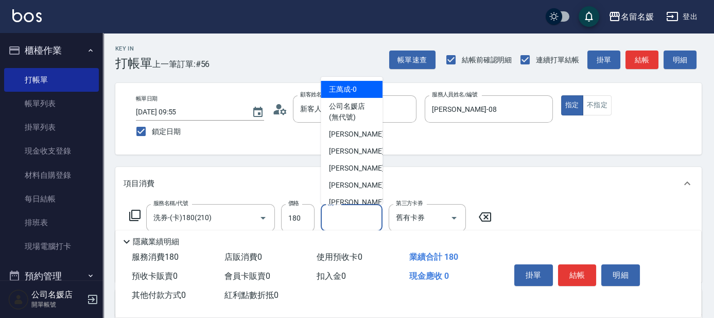
click at [354, 213] on input "洗-1" at bounding box center [352, 218] width 53 height 18
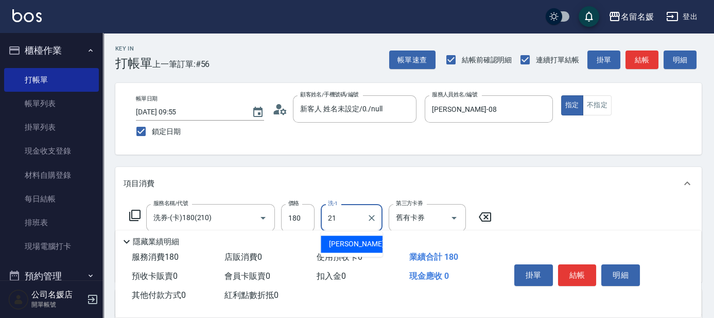
click at [346, 245] on span "[PERSON_NAME]-21" at bounding box center [361, 243] width 65 height 11
type input "[PERSON_NAME]-21"
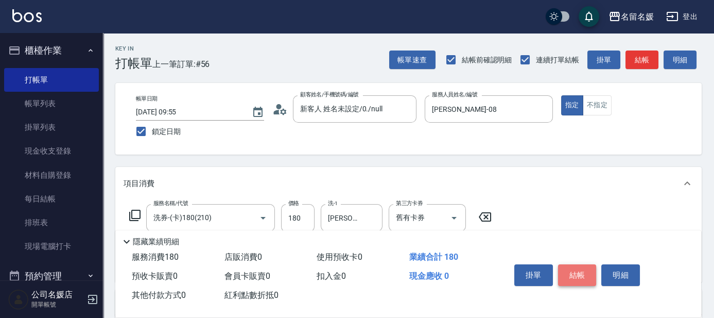
click at [570, 270] on button "結帳" at bounding box center [577, 275] width 39 height 22
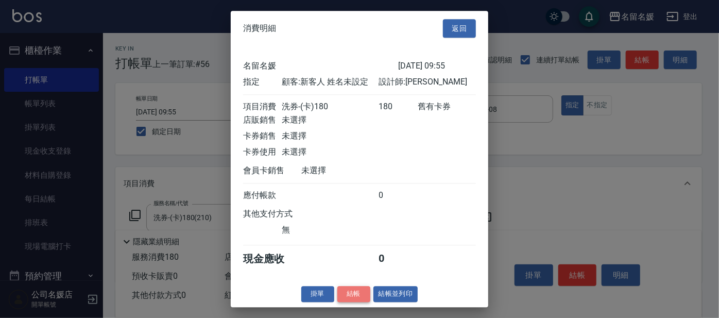
click at [354, 298] on button "結帳" at bounding box center [353, 294] width 33 height 16
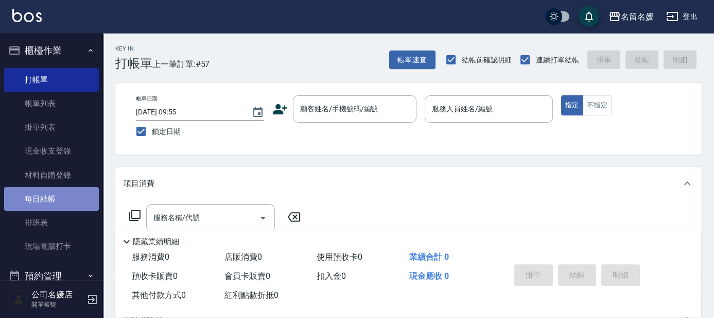
click at [56, 196] on link "每日結帳" at bounding box center [51, 199] width 95 height 24
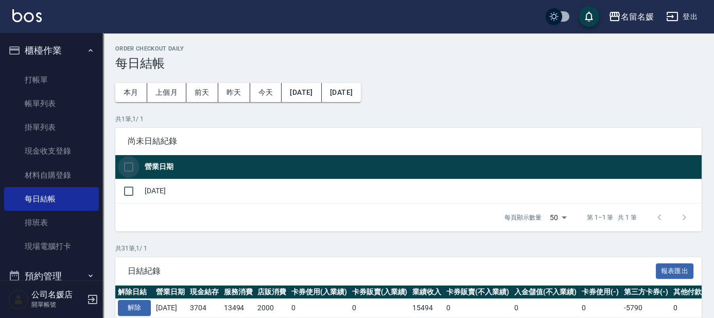
click at [126, 165] on input "checkbox" at bounding box center [129, 167] width 22 height 22
checkbox input "true"
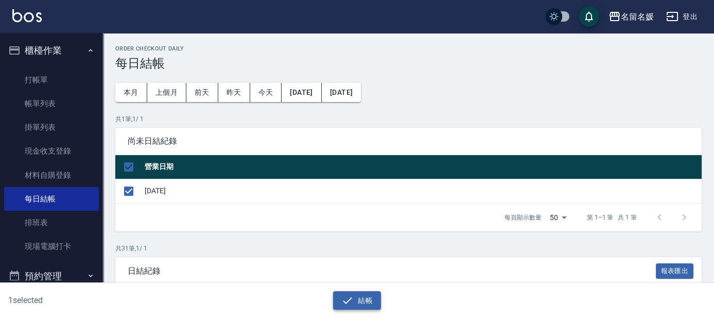
click at [357, 302] on button "結帳" at bounding box center [357, 300] width 48 height 19
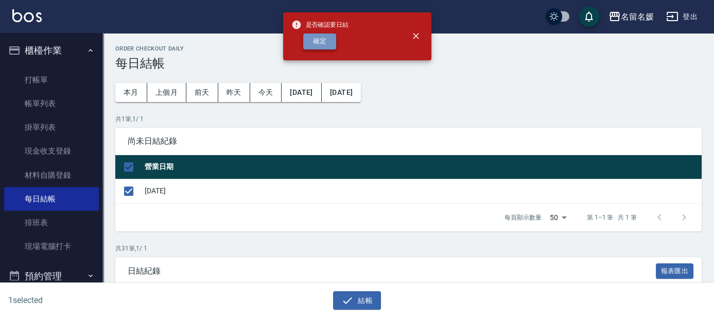
click at [322, 39] on button "確定" at bounding box center [319, 41] width 33 height 16
checkbox input "false"
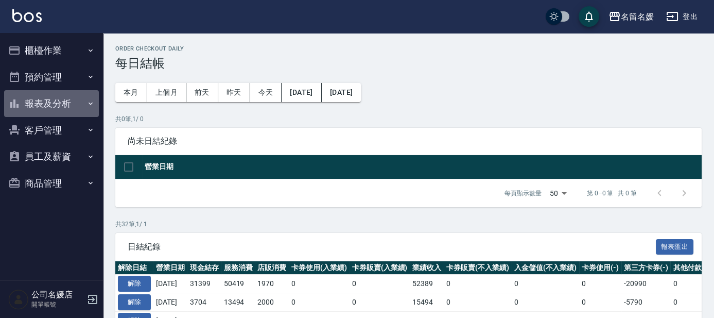
click at [46, 105] on button "報表及分析" at bounding box center [51, 103] width 95 height 27
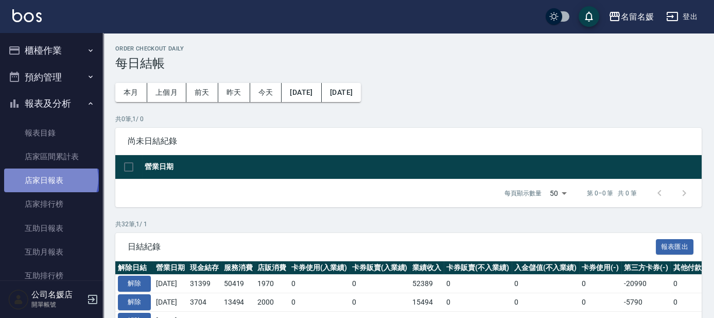
click at [50, 179] on link "店家日報表" at bounding box center [51, 180] width 95 height 24
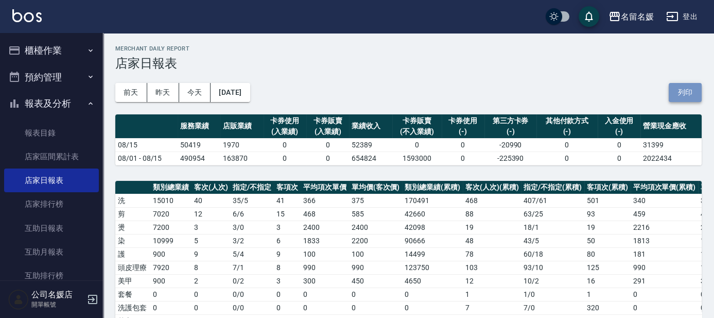
click at [684, 95] on button "列印" at bounding box center [685, 92] width 33 height 19
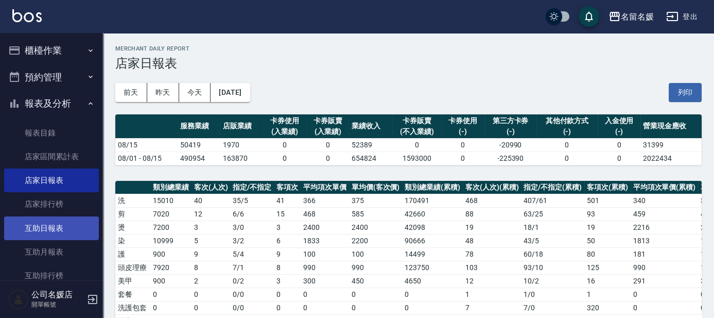
click at [52, 226] on link "互助日報表" at bounding box center [51, 228] width 95 height 24
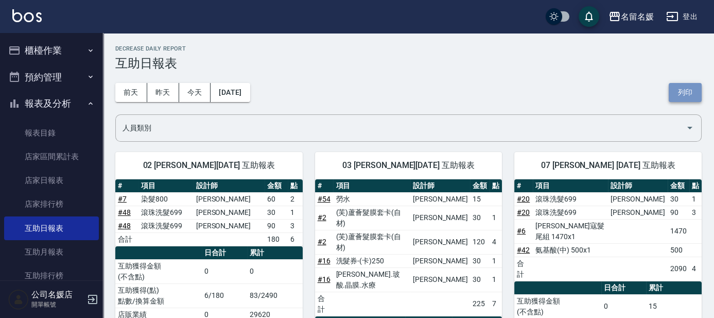
click at [689, 89] on button "列印" at bounding box center [685, 92] width 33 height 19
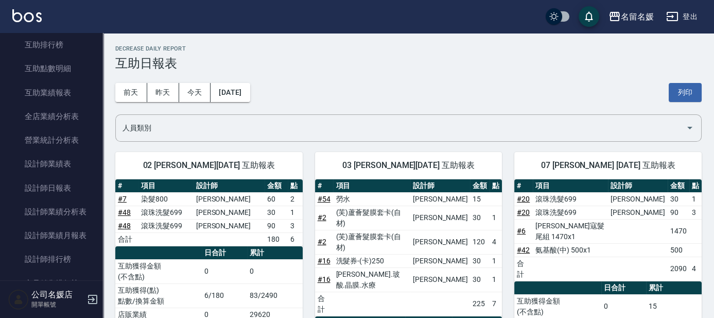
scroll to position [234, 0]
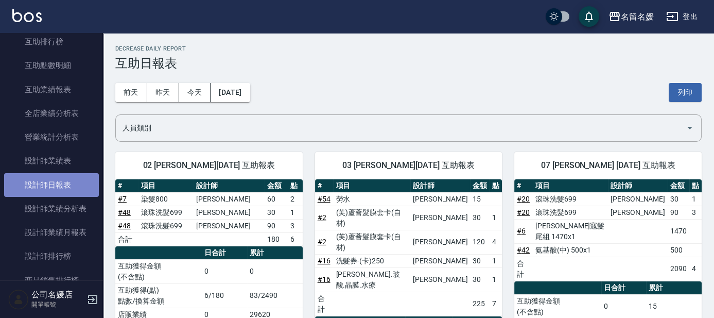
click at [58, 186] on link "設計師日報表" at bounding box center [51, 185] width 95 height 24
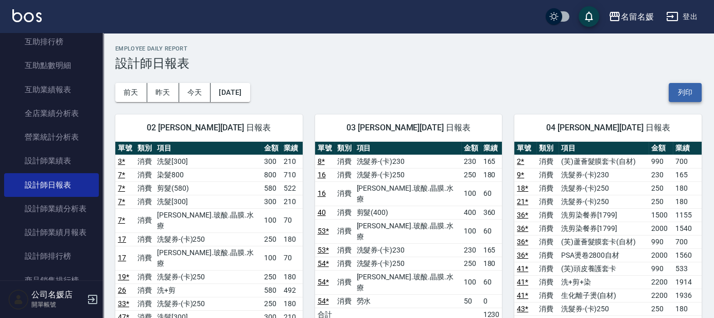
click at [689, 92] on button "列印" at bounding box center [685, 92] width 33 height 19
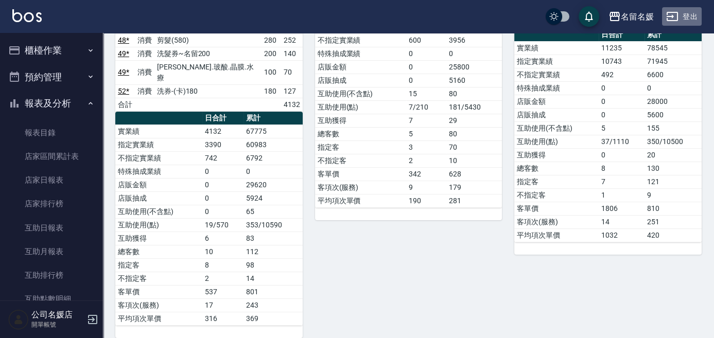
click at [675, 13] on icon "button" at bounding box center [672, 16] width 12 height 12
